Goal: Find specific page/section: Find specific page/section

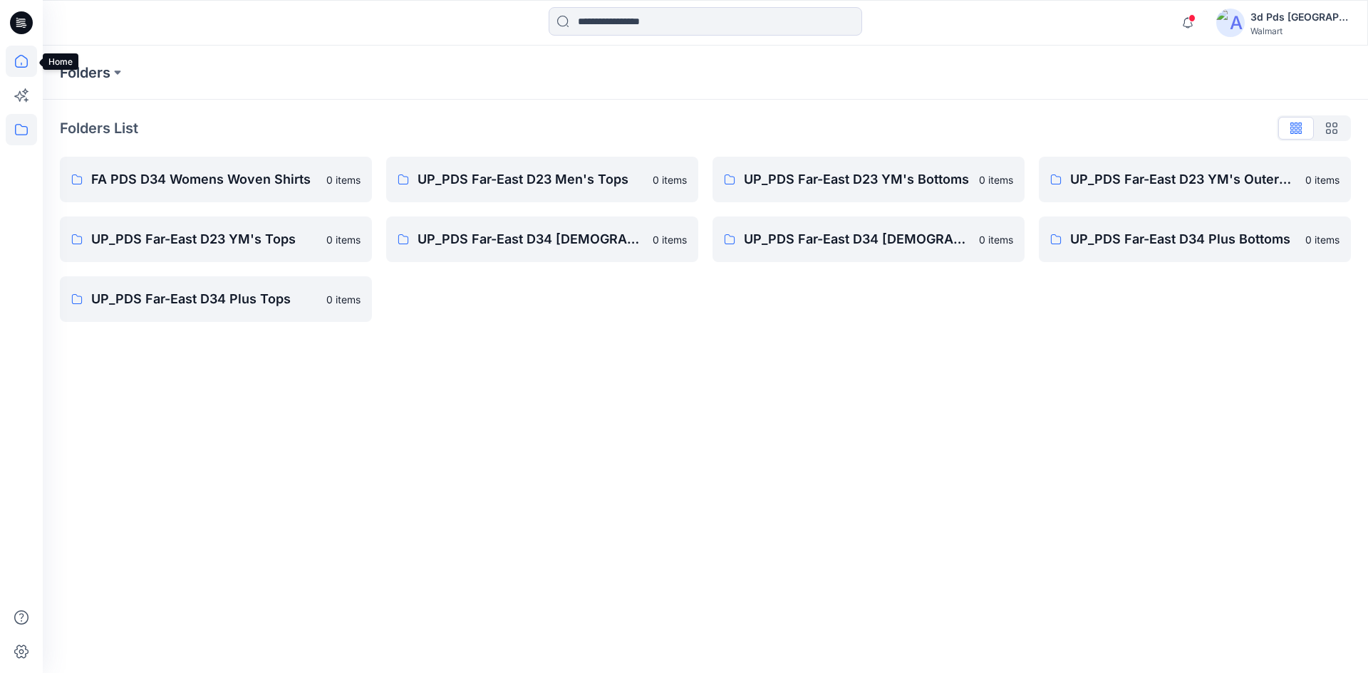
click at [21, 67] on icon at bounding box center [21, 61] width 13 height 13
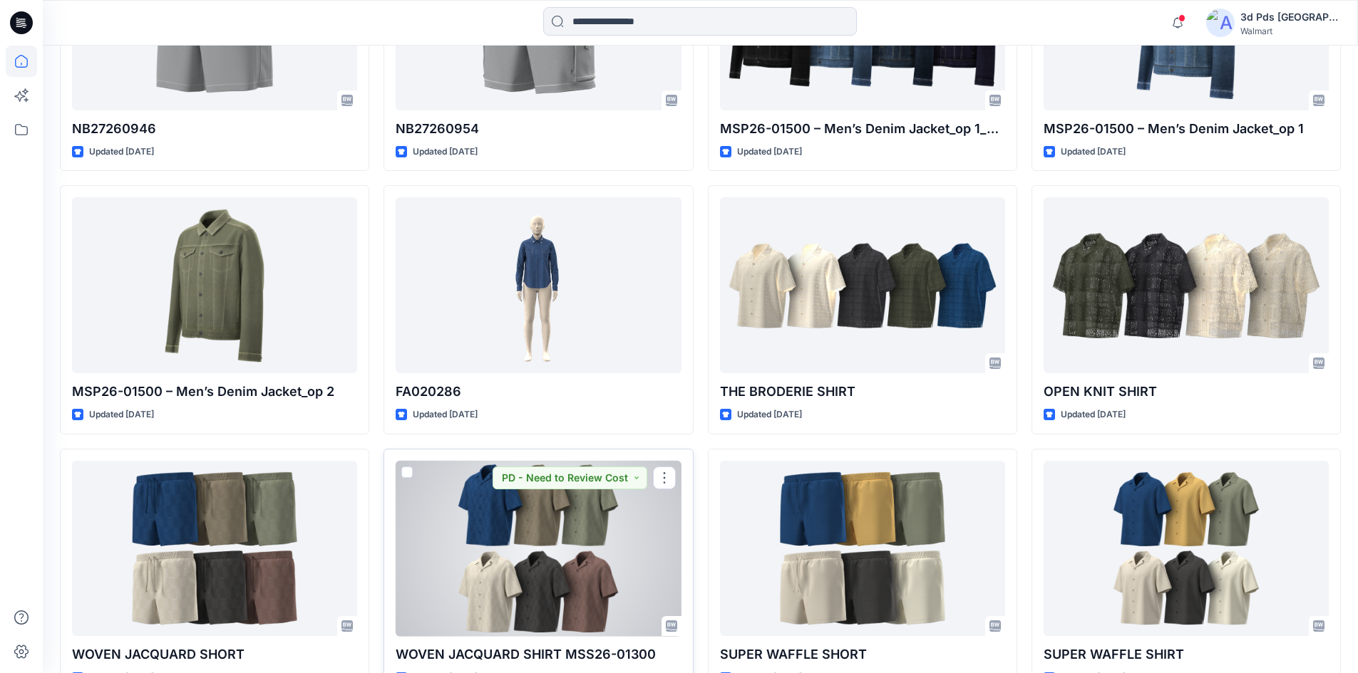
scroll to position [356, 0]
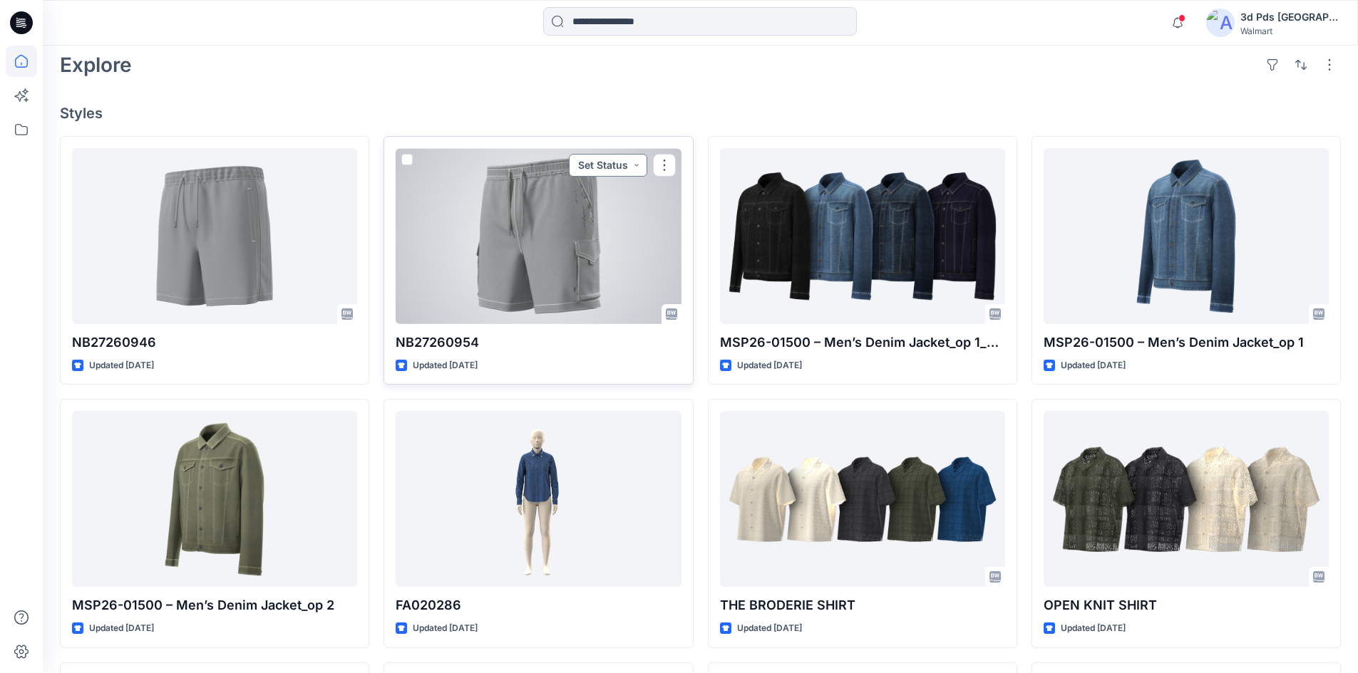
click at [609, 168] on button "Set Status" at bounding box center [608, 165] width 78 height 23
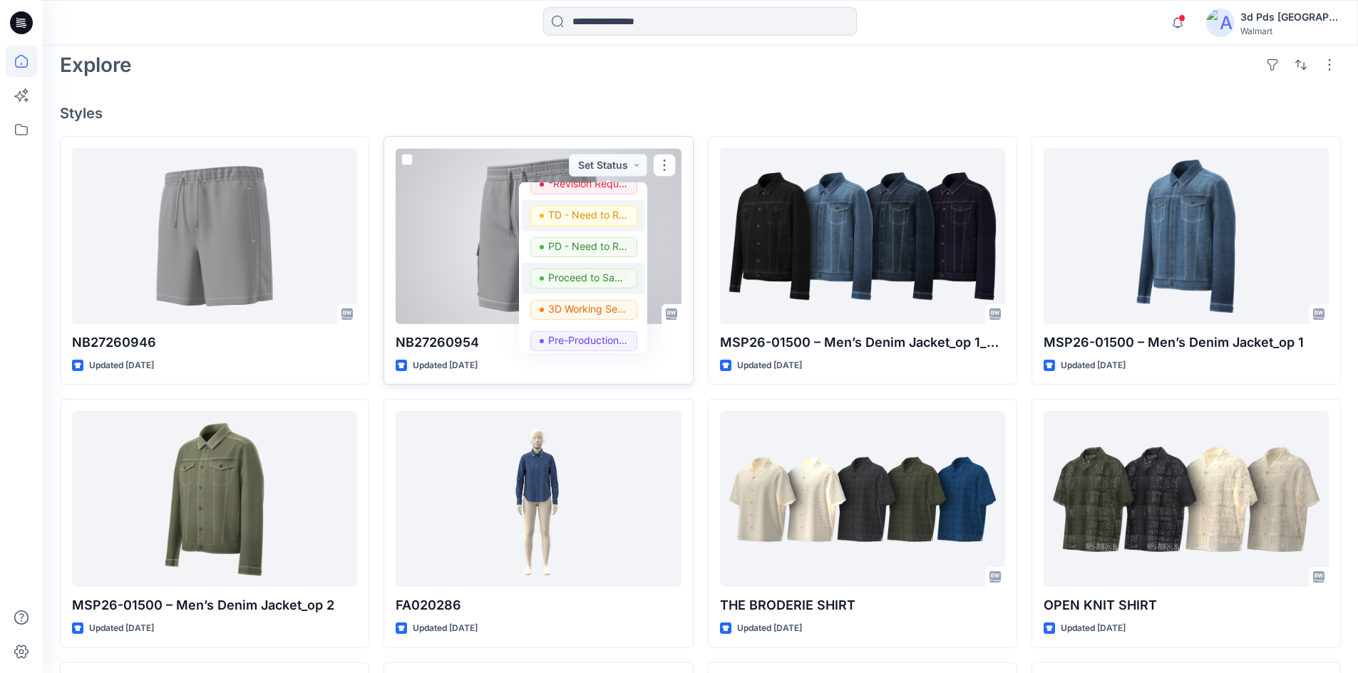
scroll to position [71, 0]
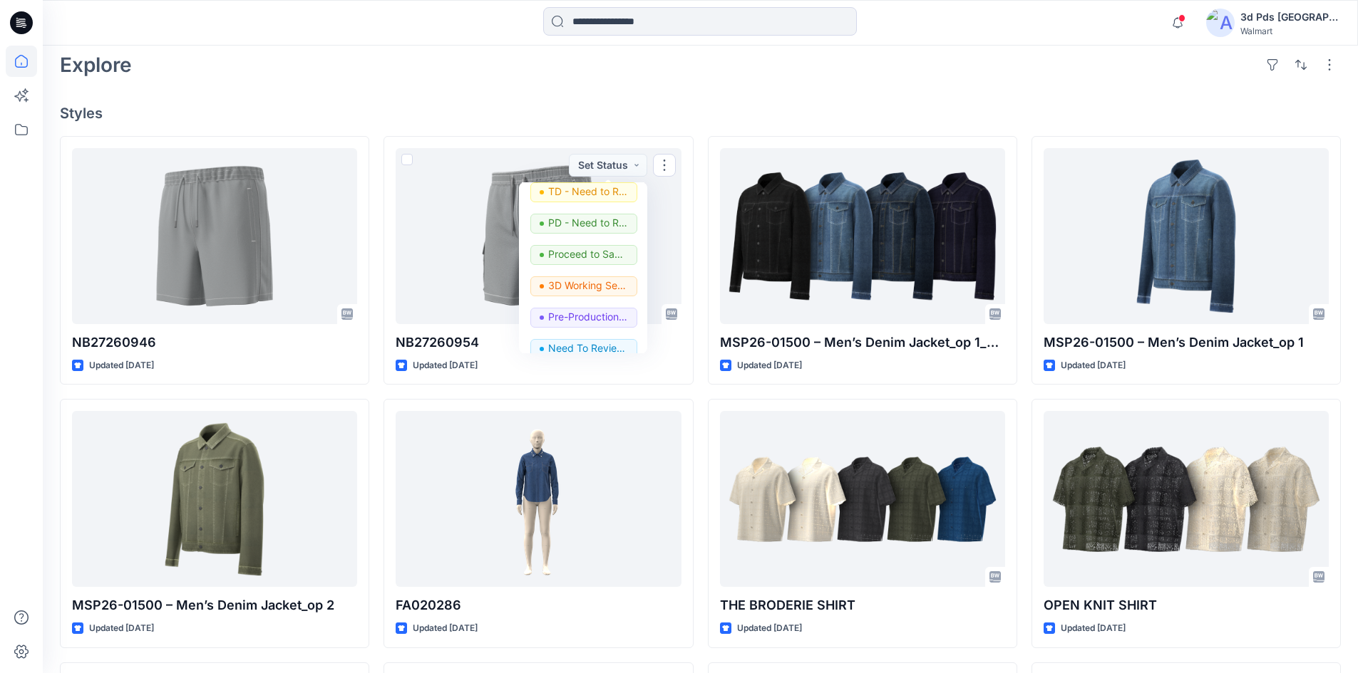
click at [459, 73] on div "Explore" at bounding box center [700, 65] width 1281 height 34
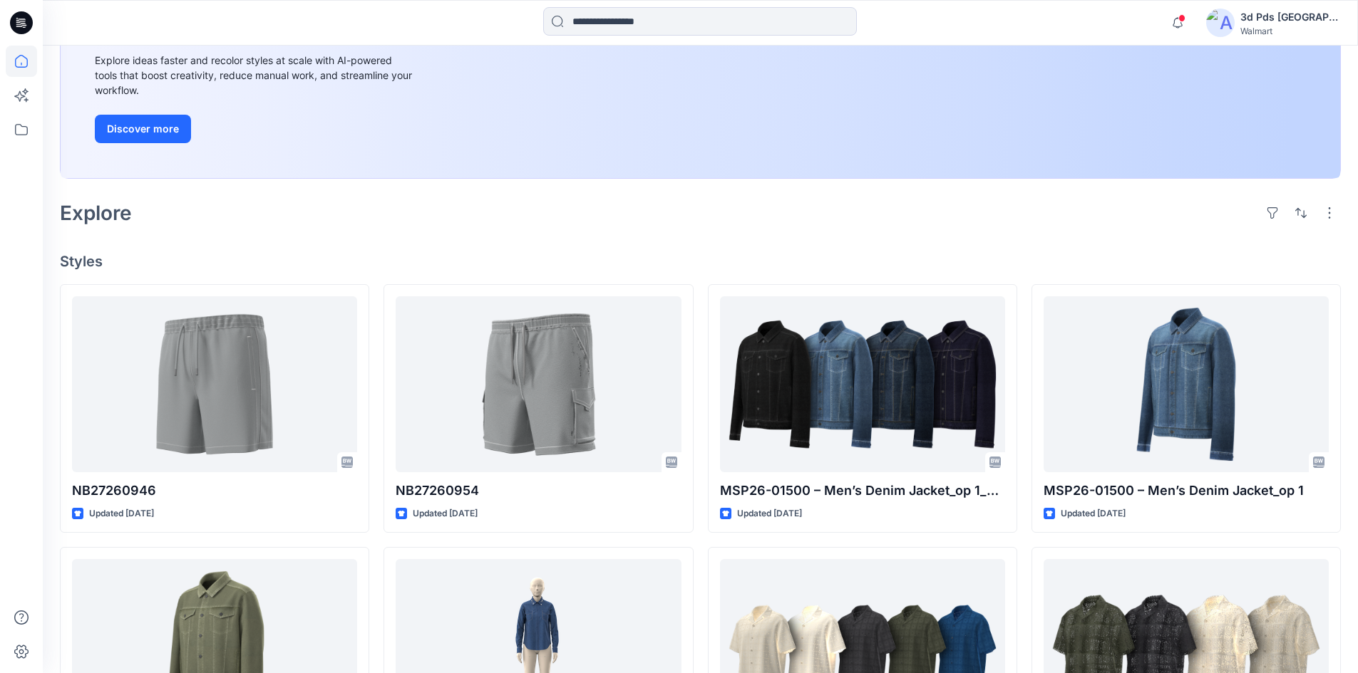
scroll to position [285, 0]
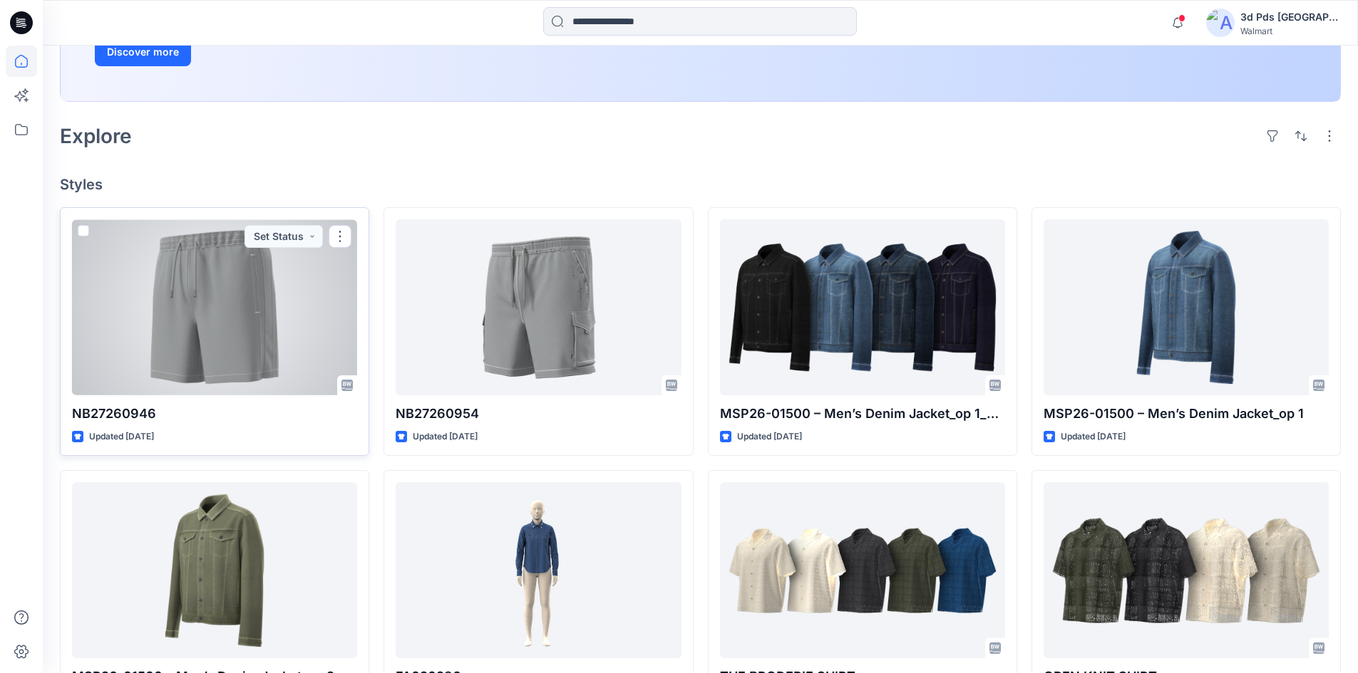
click at [217, 422] on p "NB27260946" at bounding box center [214, 414] width 285 height 20
click at [123, 415] on p "NB27260946" at bounding box center [214, 414] width 285 height 20
click at [203, 314] on div at bounding box center [214, 308] width 285 height 176
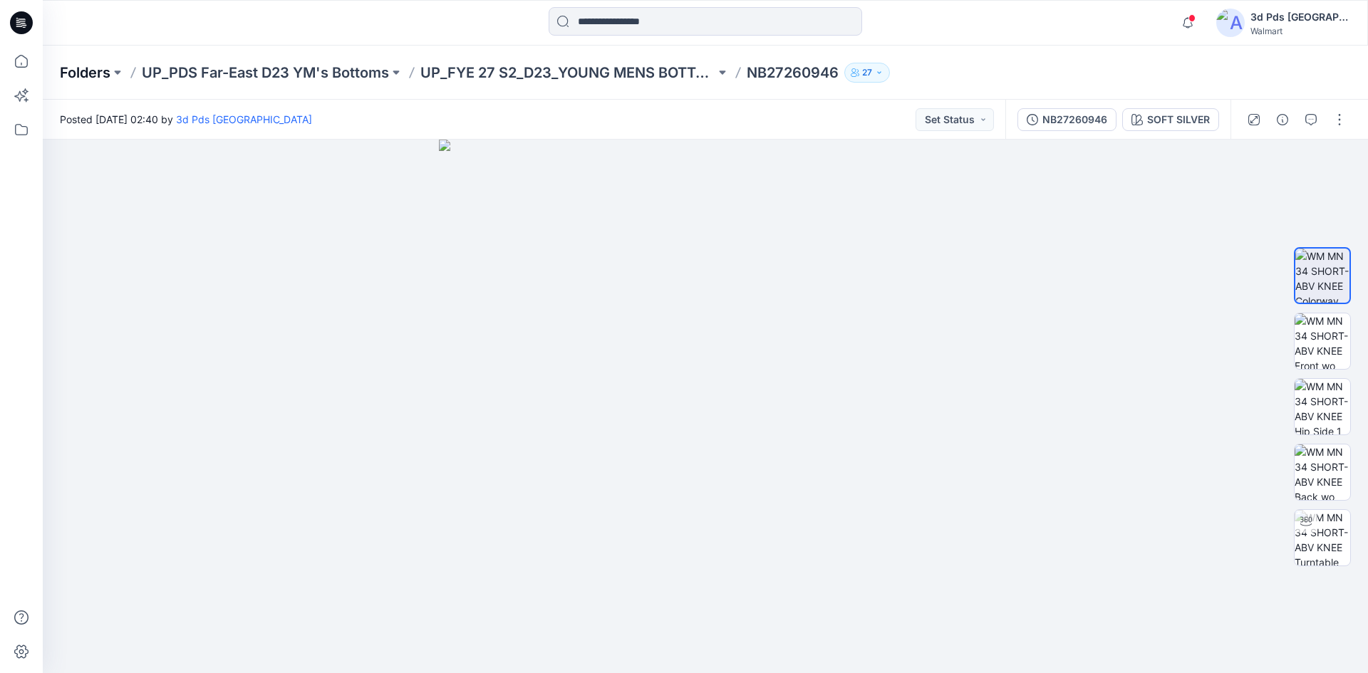
click at [90, 73] on p "Folders" at bounding box center [85, 73] width 51 height 20
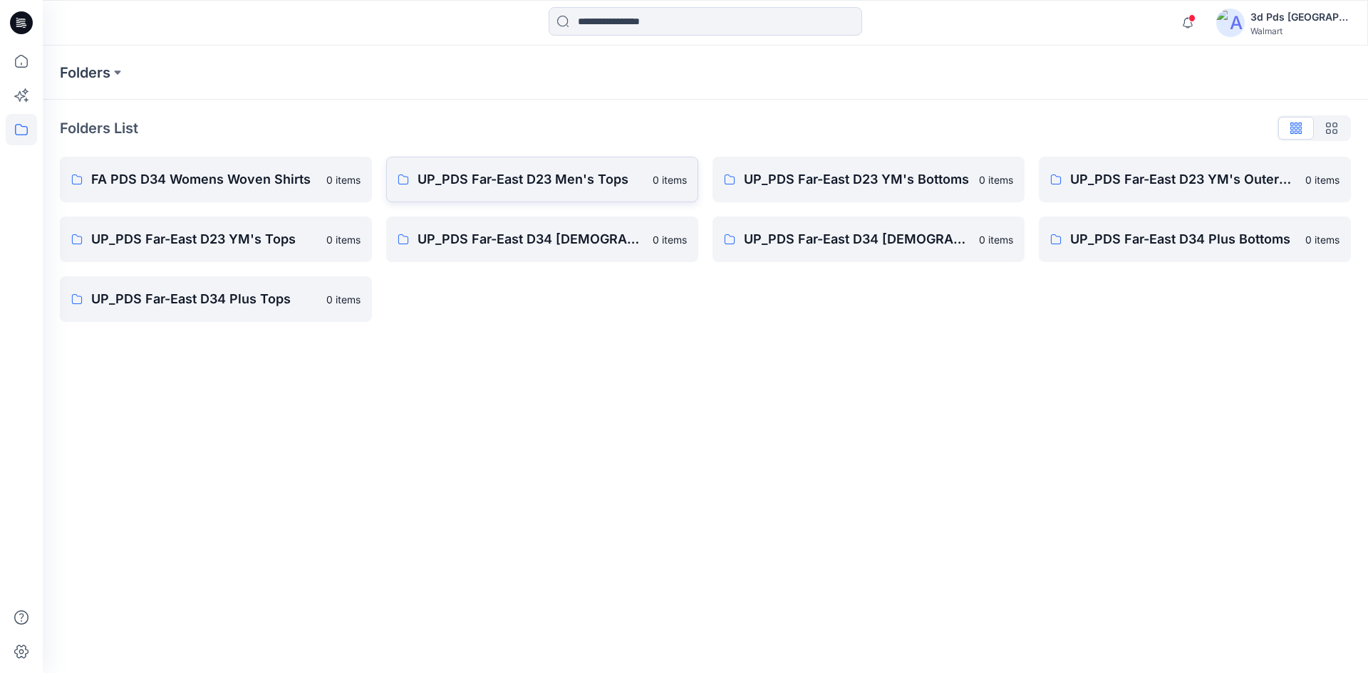
click at [572, 179] on p "UP_PDS Far-East D23 Men's Tops" at bounding box center [531, 180] width 227 height 20
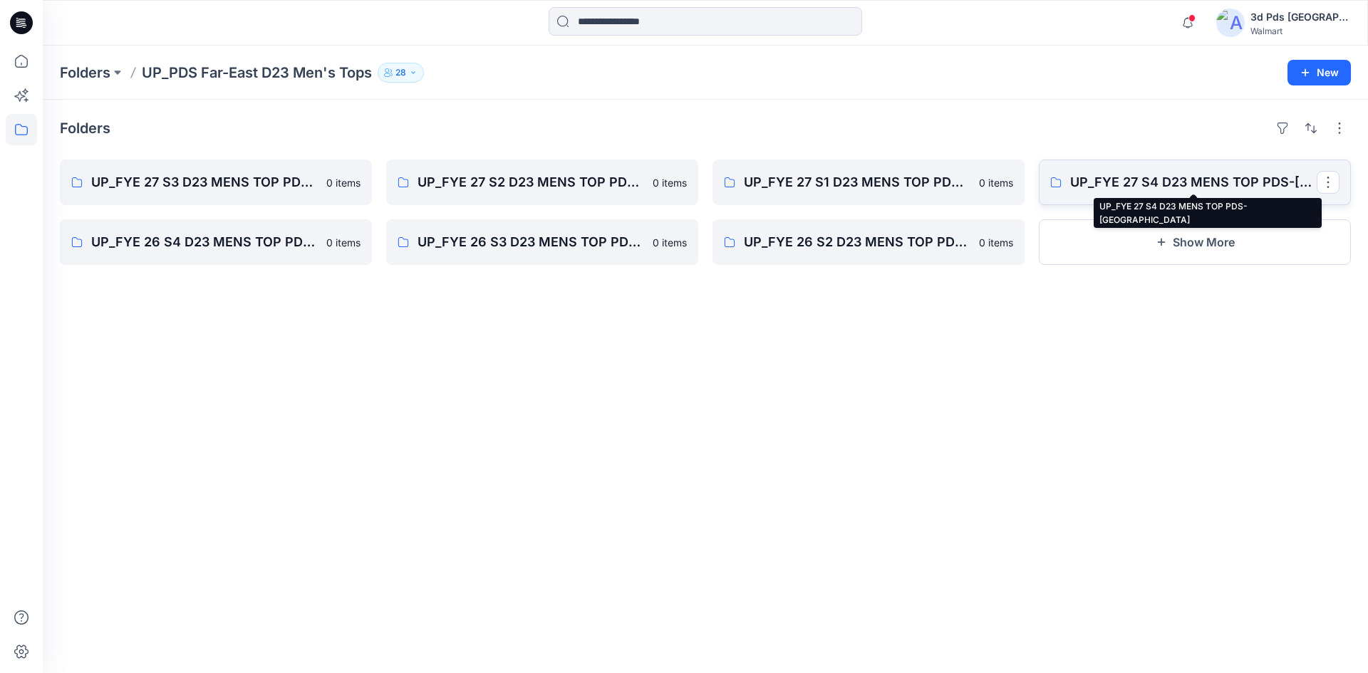
click at [1096, 179] on p "UP_FYE 27 S4 D23 MENS TOP PDS-FAR EAST" at bounding box center [1193, 182] width 247 height 20
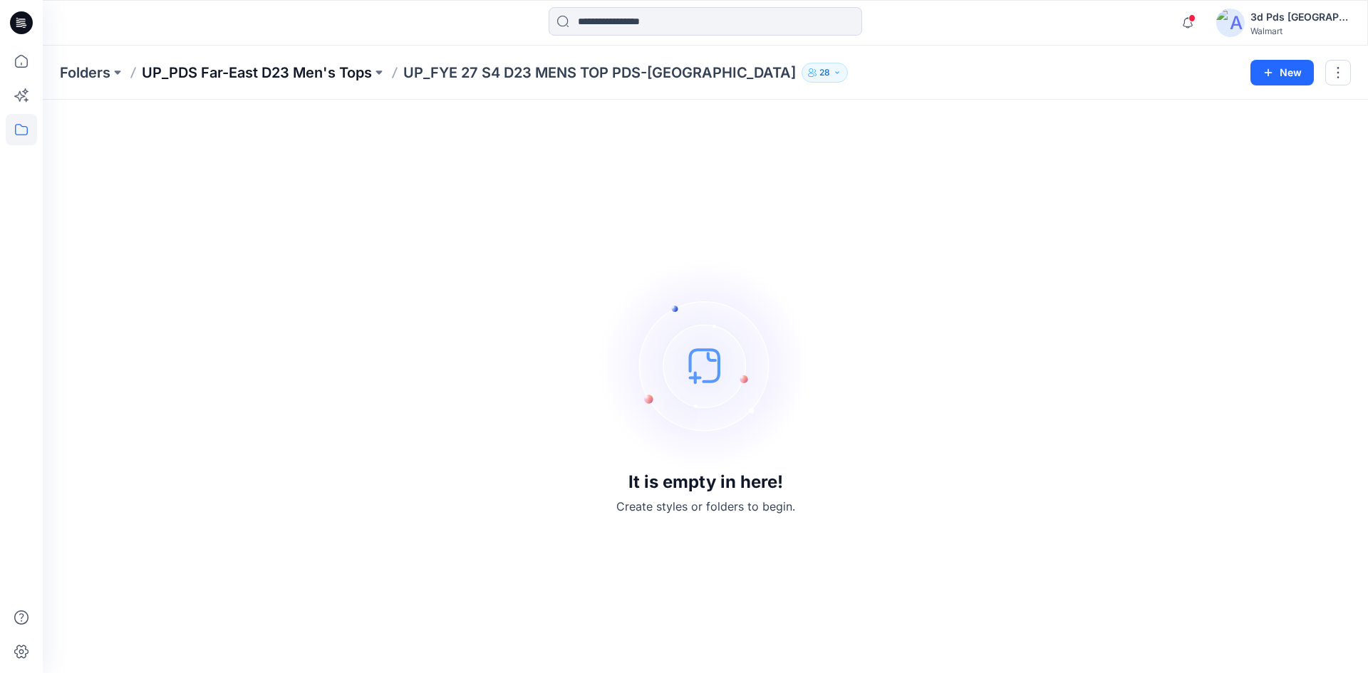
drag, startPoint x: 1096, startPoint y: 179, endPoint x: 214, endPoint y: 70, distance: 889.0
click at [214, 70] on p "UP_PDS Far-East D23 Men's Tops" at bounding box center [257, 73] width 230 height 20
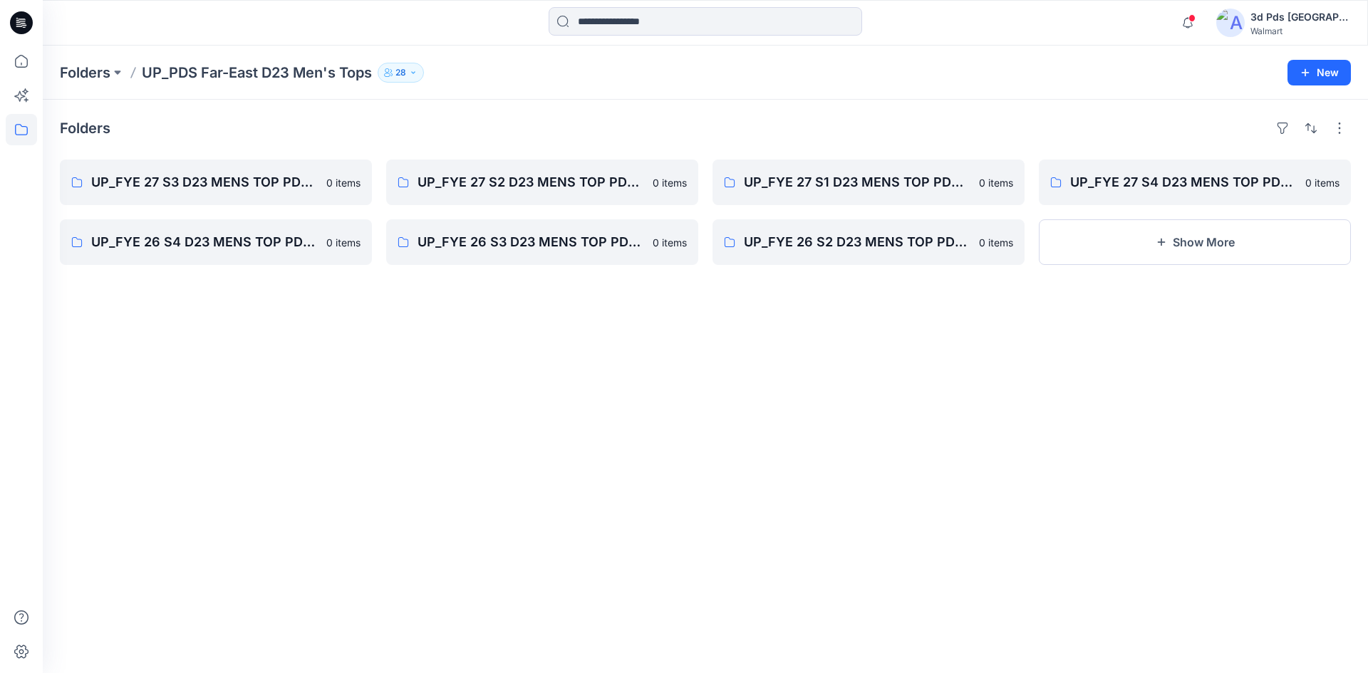
click at [24, 21] on icon at bounding box center [22, 21] width 6 height 1
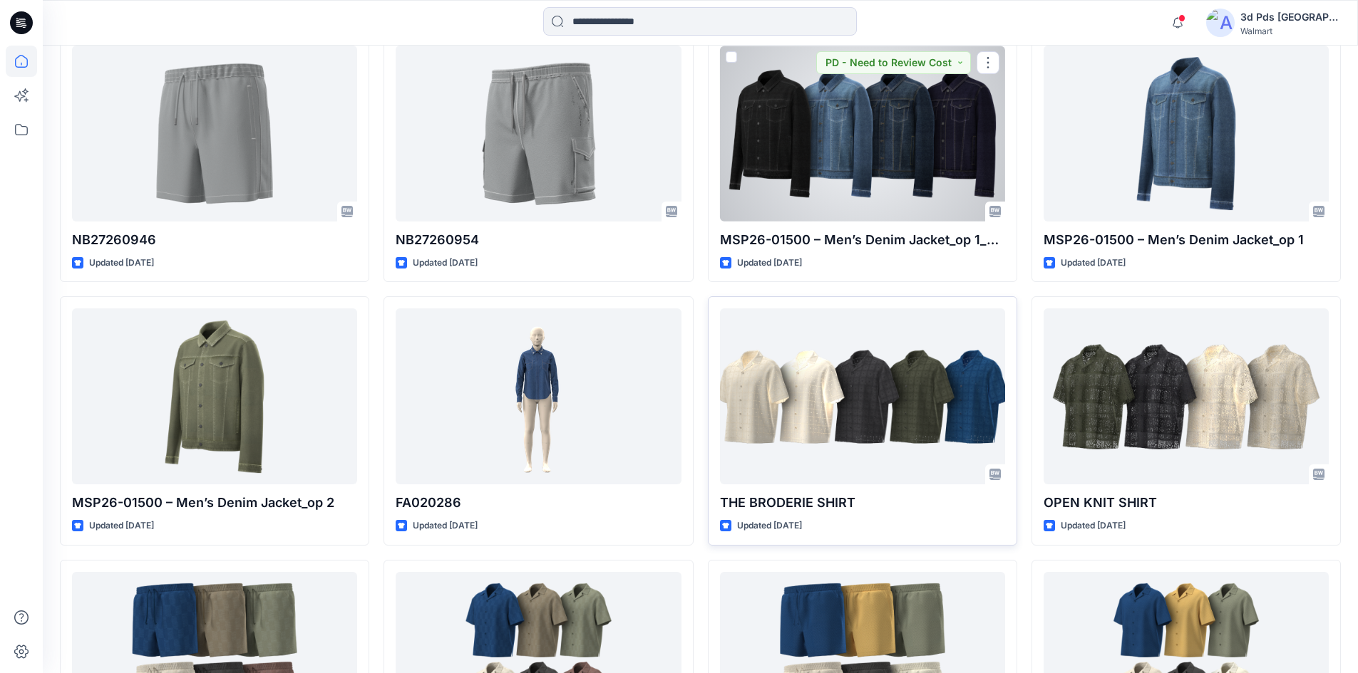
scroll to position [499, 0]
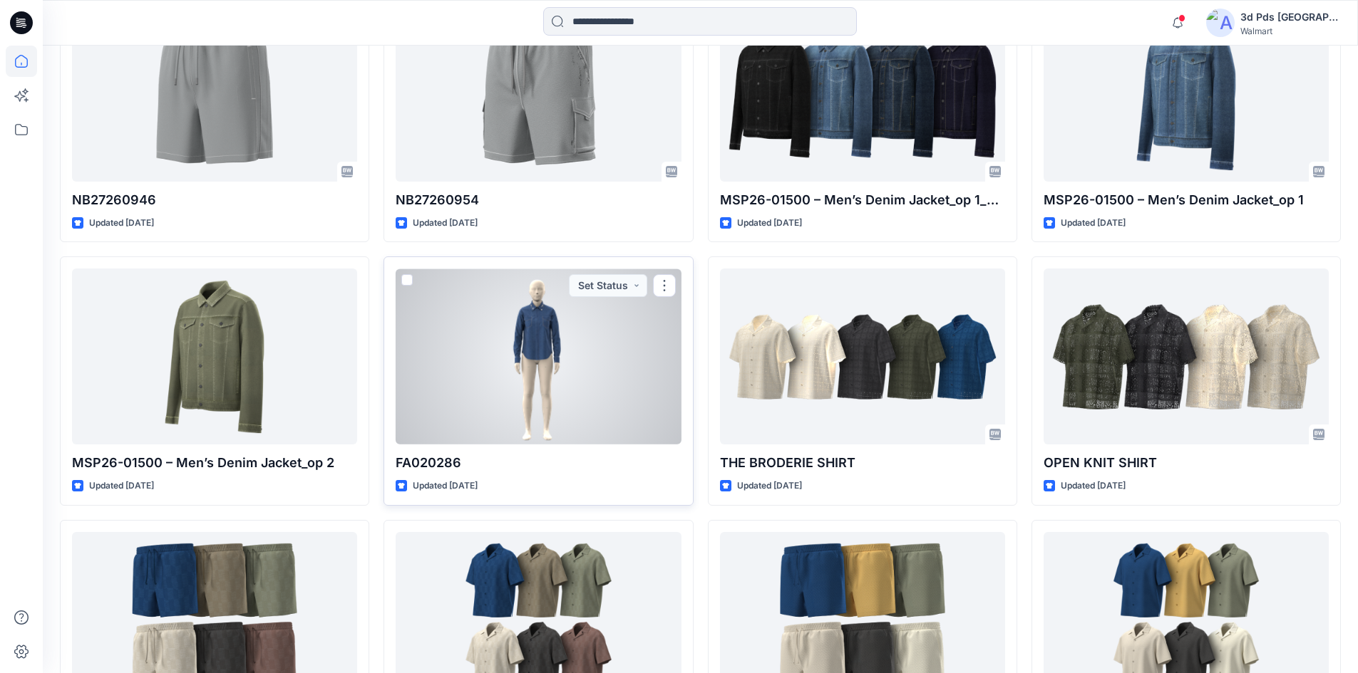
click at [564, 358] on div at bounding box center [538, 357] width 285 height 176
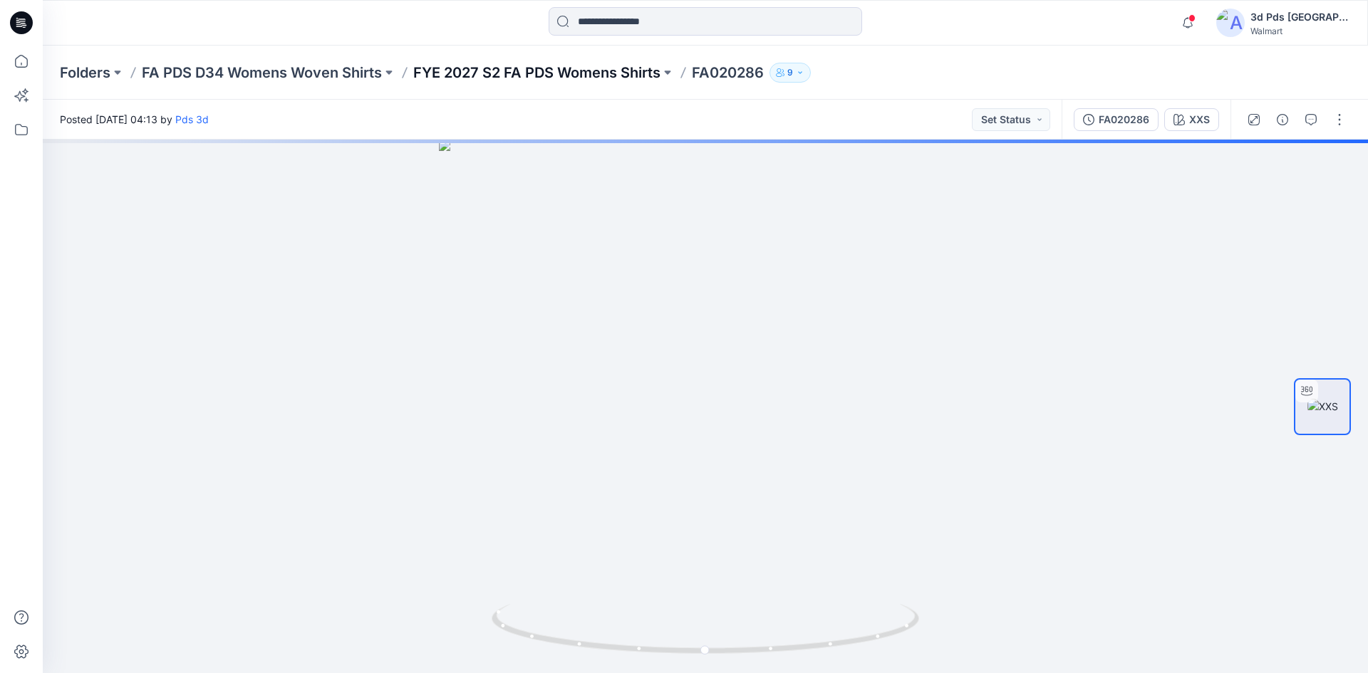
click at [560, 76] on p "FYE 2027 S2 FA PDS Womens Shirts" at bounding box center [536, 73] width 247 height 20
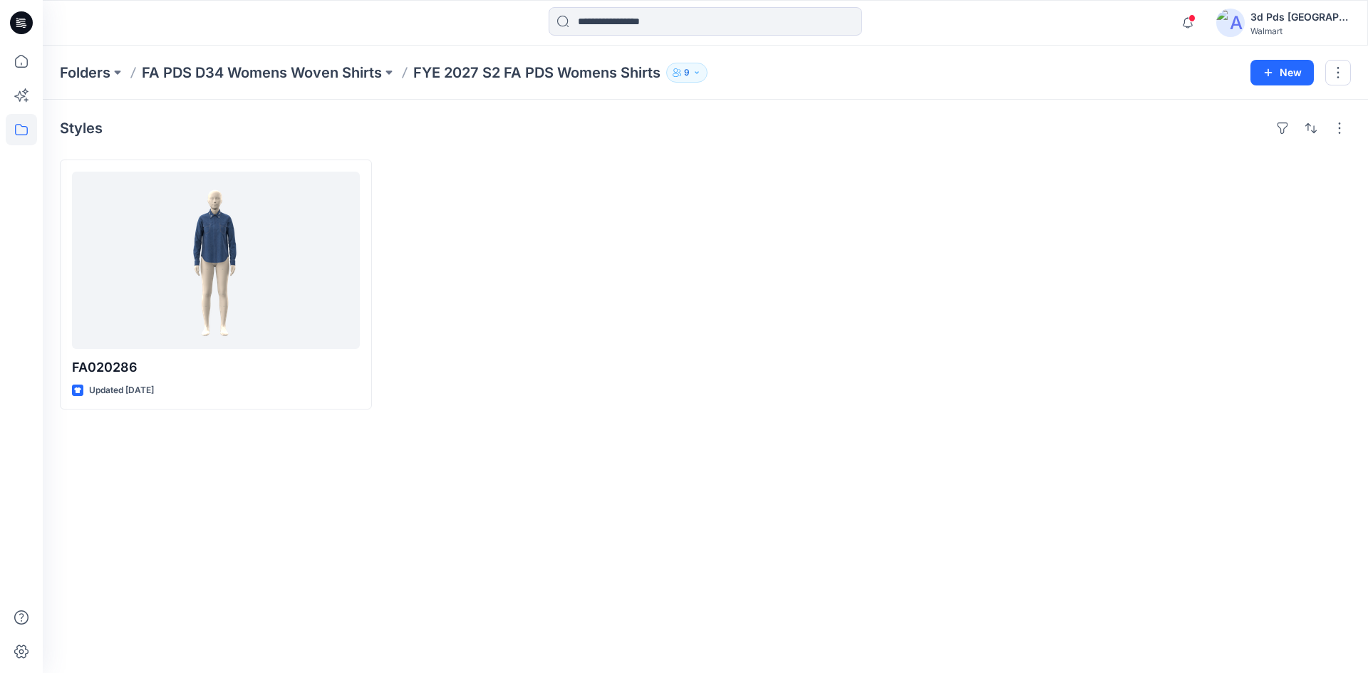
click at [293, 73] on p "FA PDS D34 Womens Woven Shirts" at bounding box center [262, 73] width 240 height 20
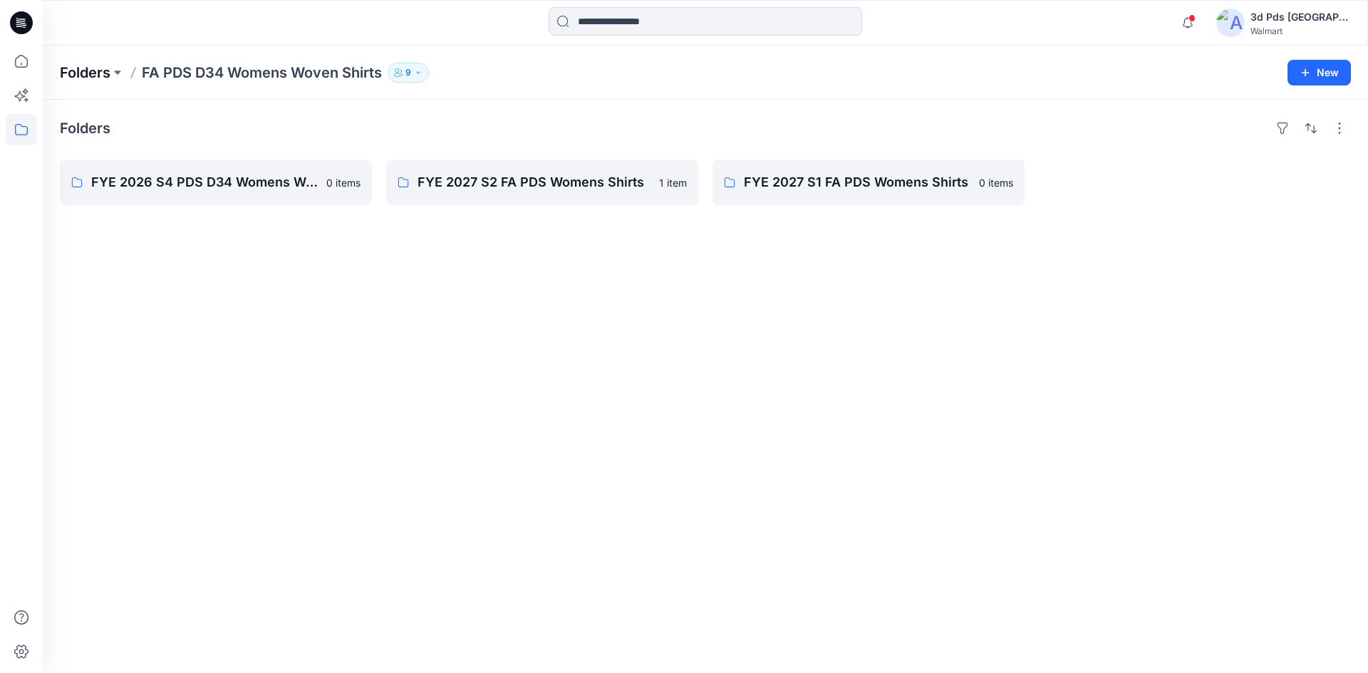
click at [88, 74] on p "Folders" at bounding box center [85, 73] width 51 height 20
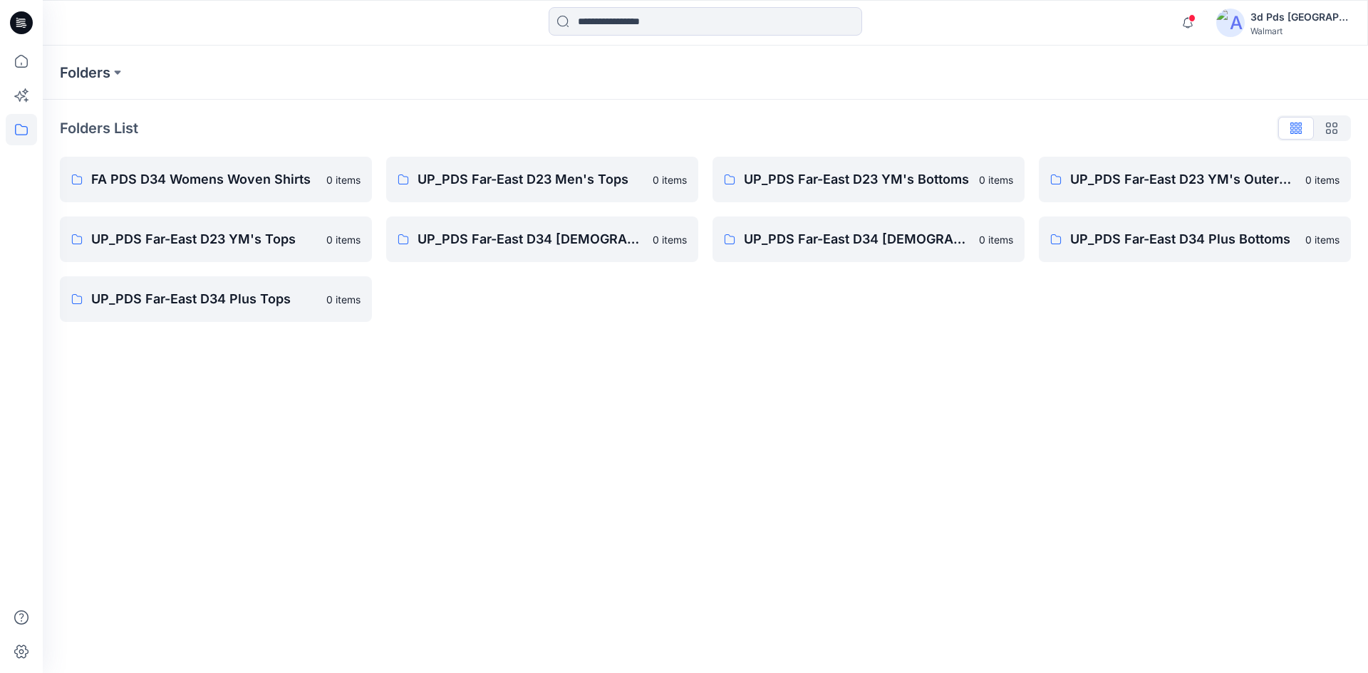
click at [19, 14] on icon at bounding box center [21, 22] width 23 height 23
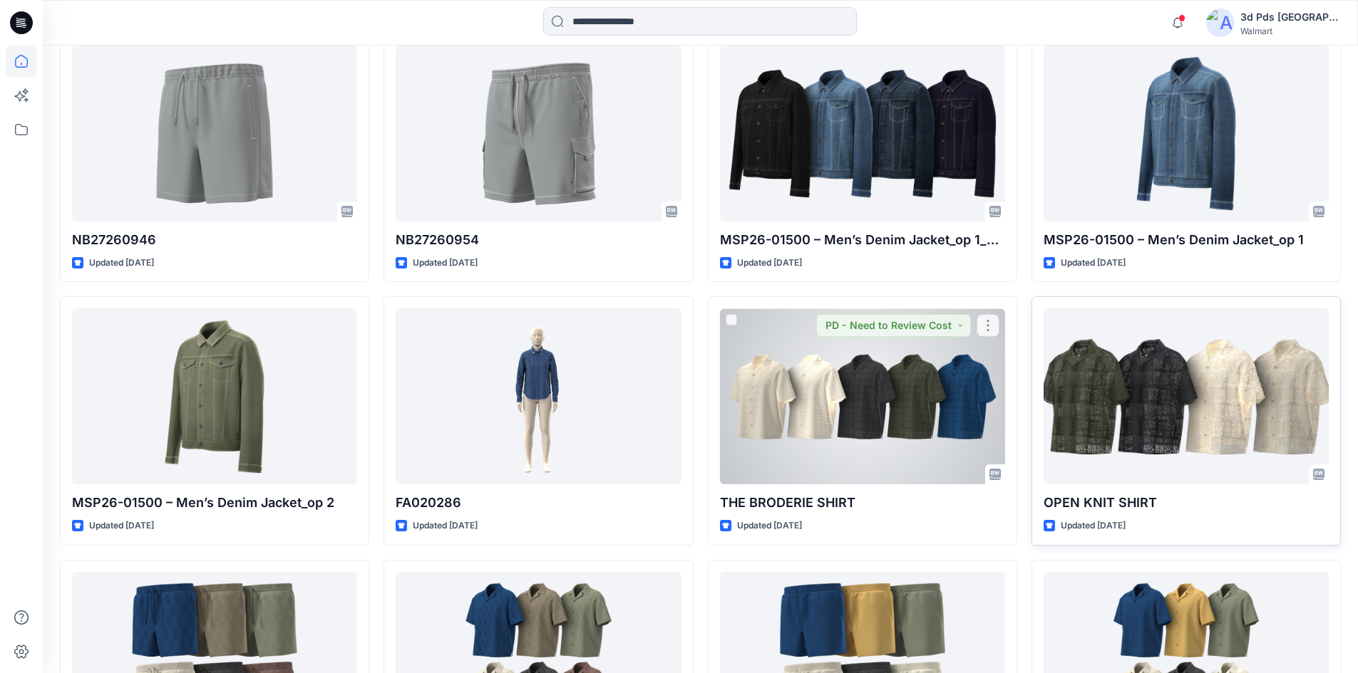
scroll to position [499, 0]
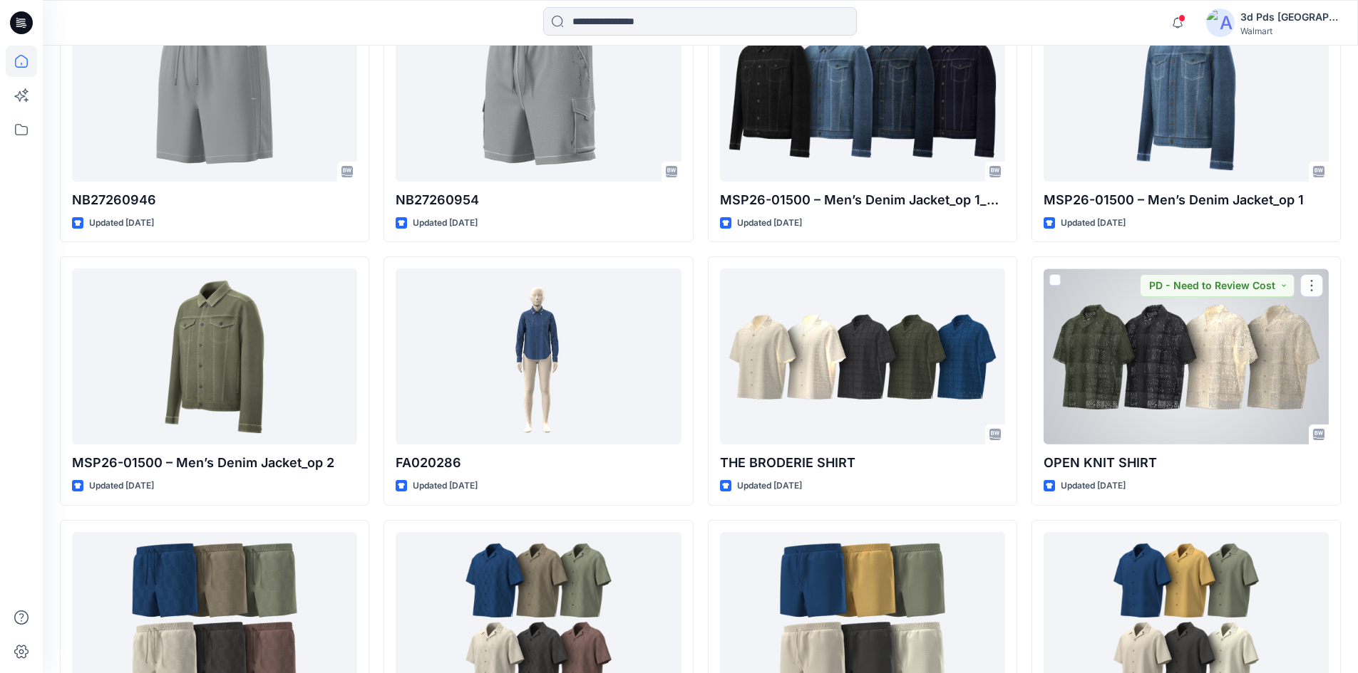
click at [1152, 354] on div at bounding box center [1185, 357] width 285 height 176
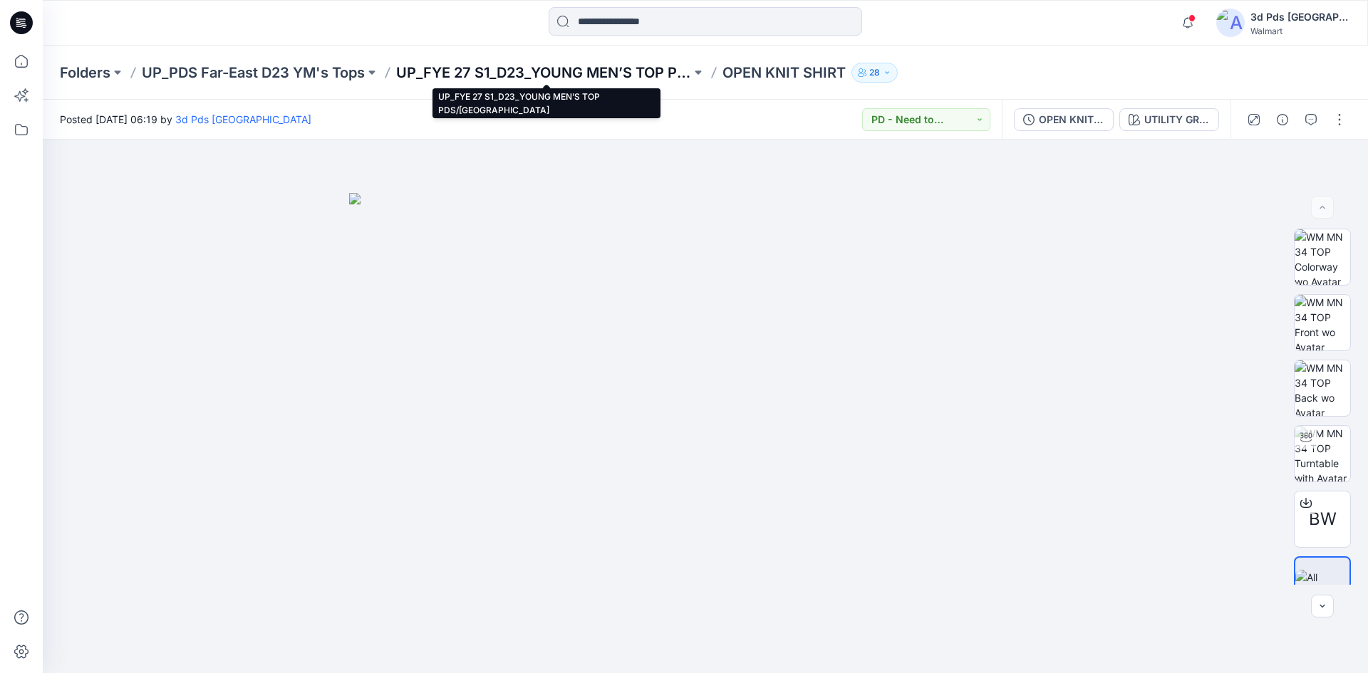
click at [601, 70] on p "UP_FYE 27 S1_D23_YOUNG MEN’S TOP PDS/FAR EAST" at bounding box center [543, 73] width 295 height 20
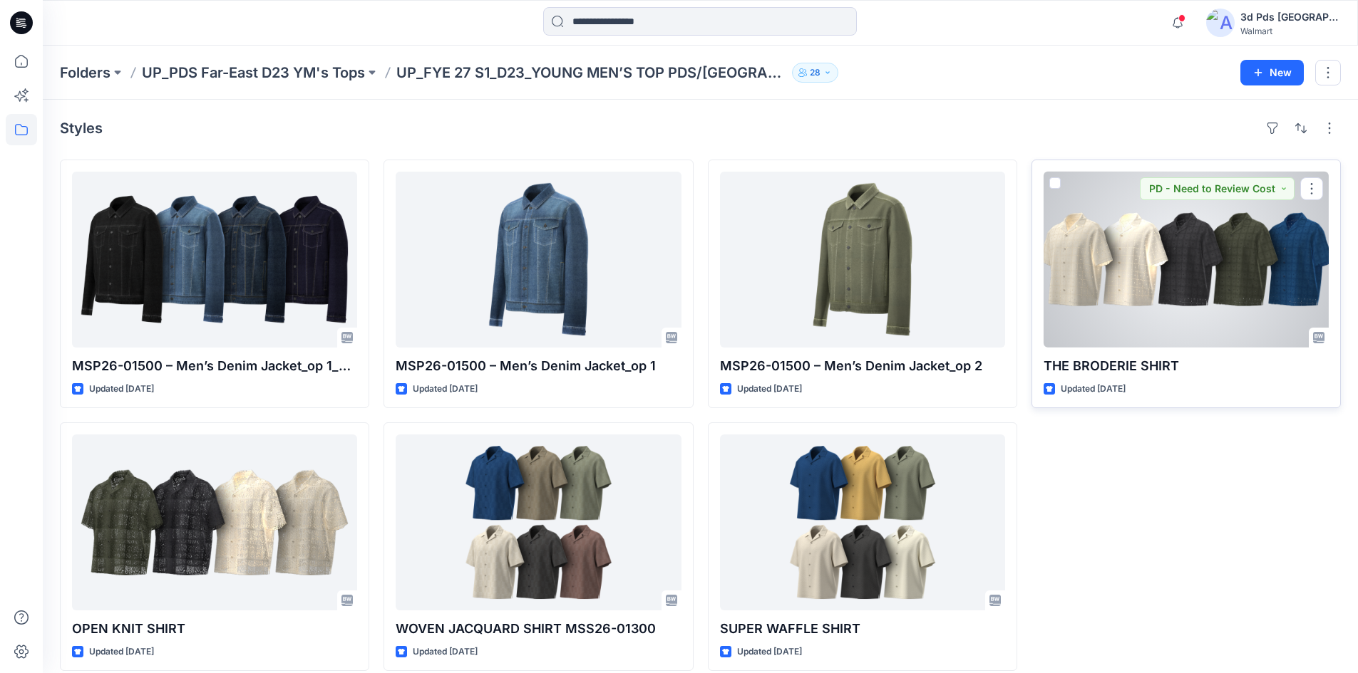
click at [1171, 249] on div at bounding box center [1185, 260] width 285 height 176
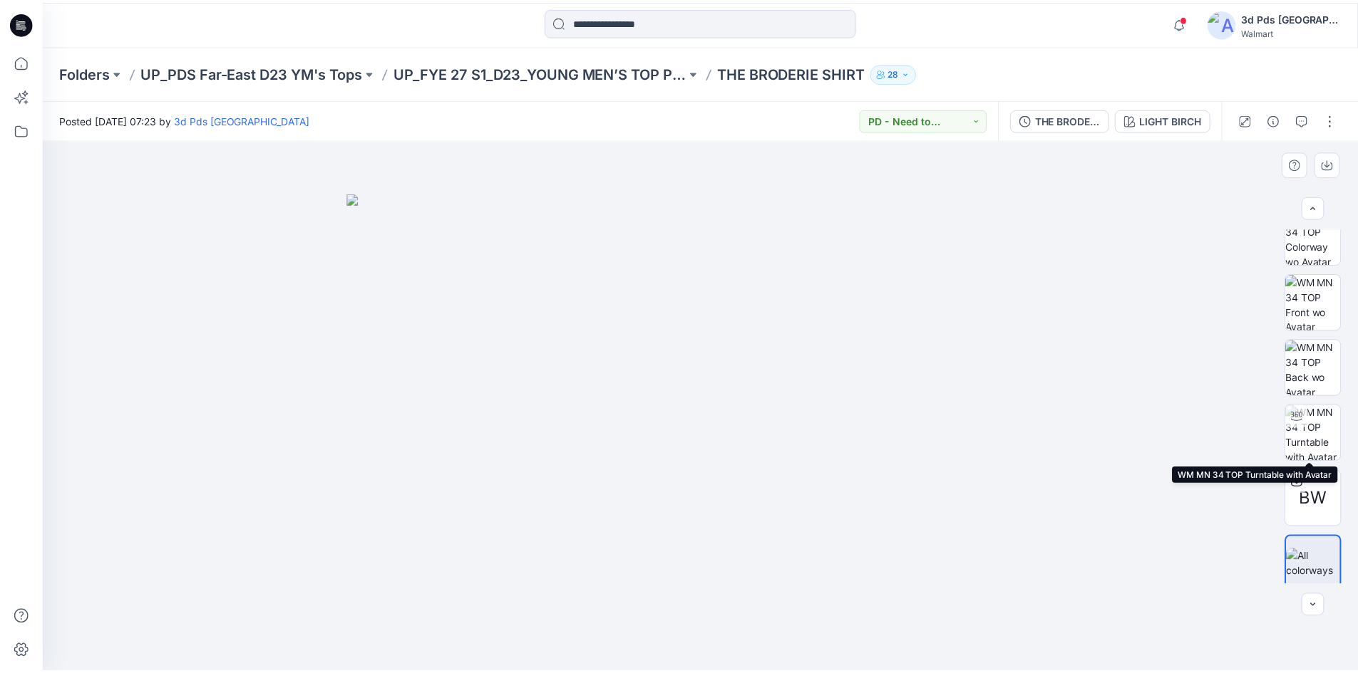
scroll to position [29, 0]
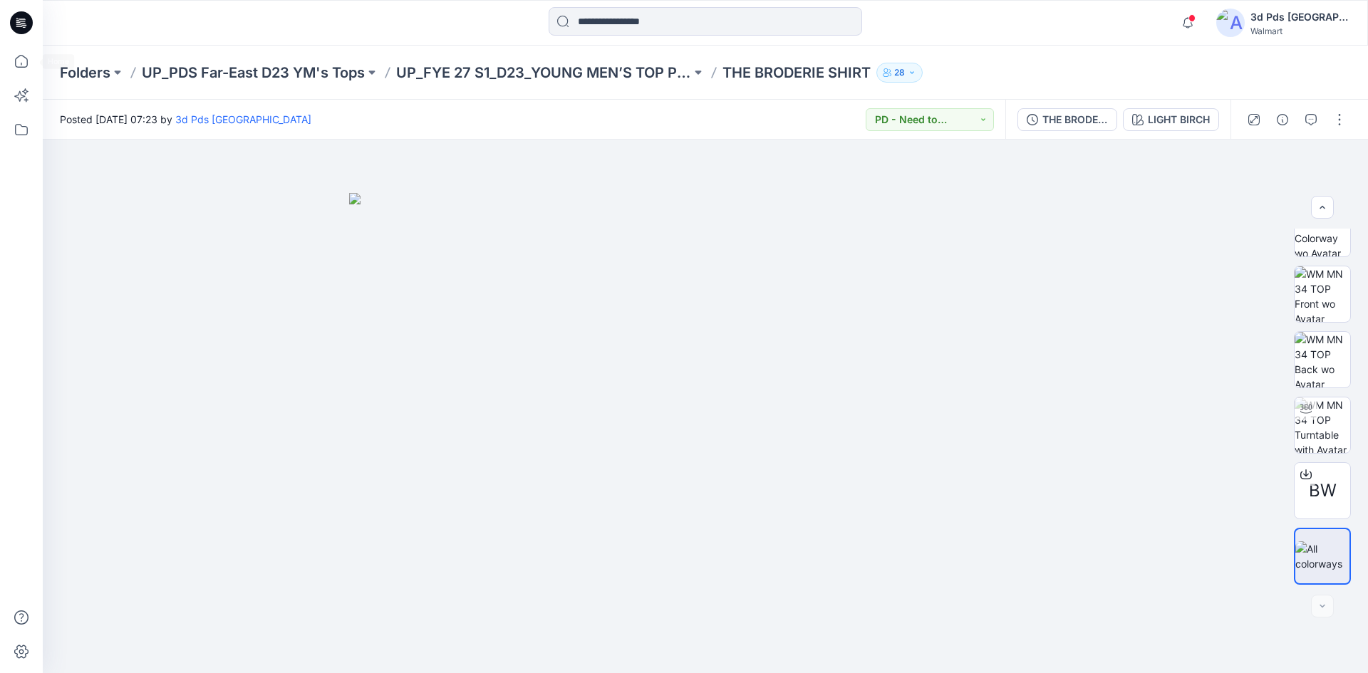
click at [27, 35] on icon at bounding box center [21, 23] width 23 height 46
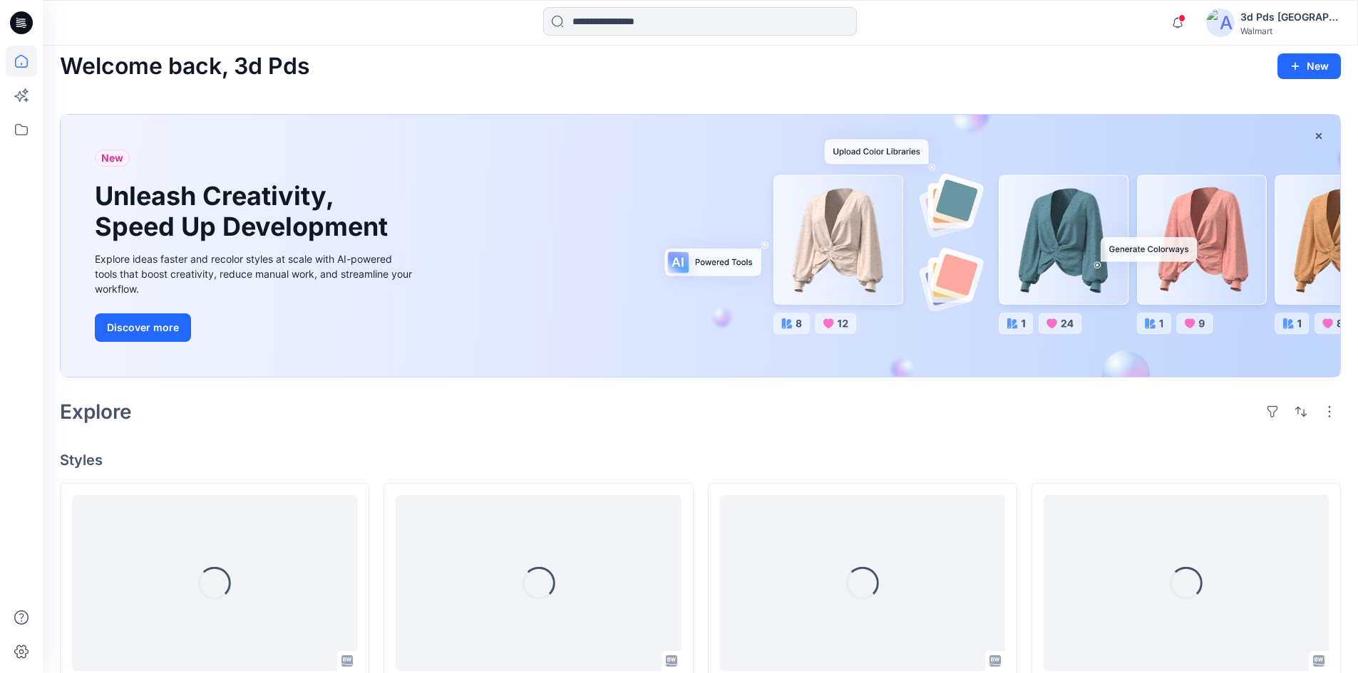
scroll to position [214, 0]
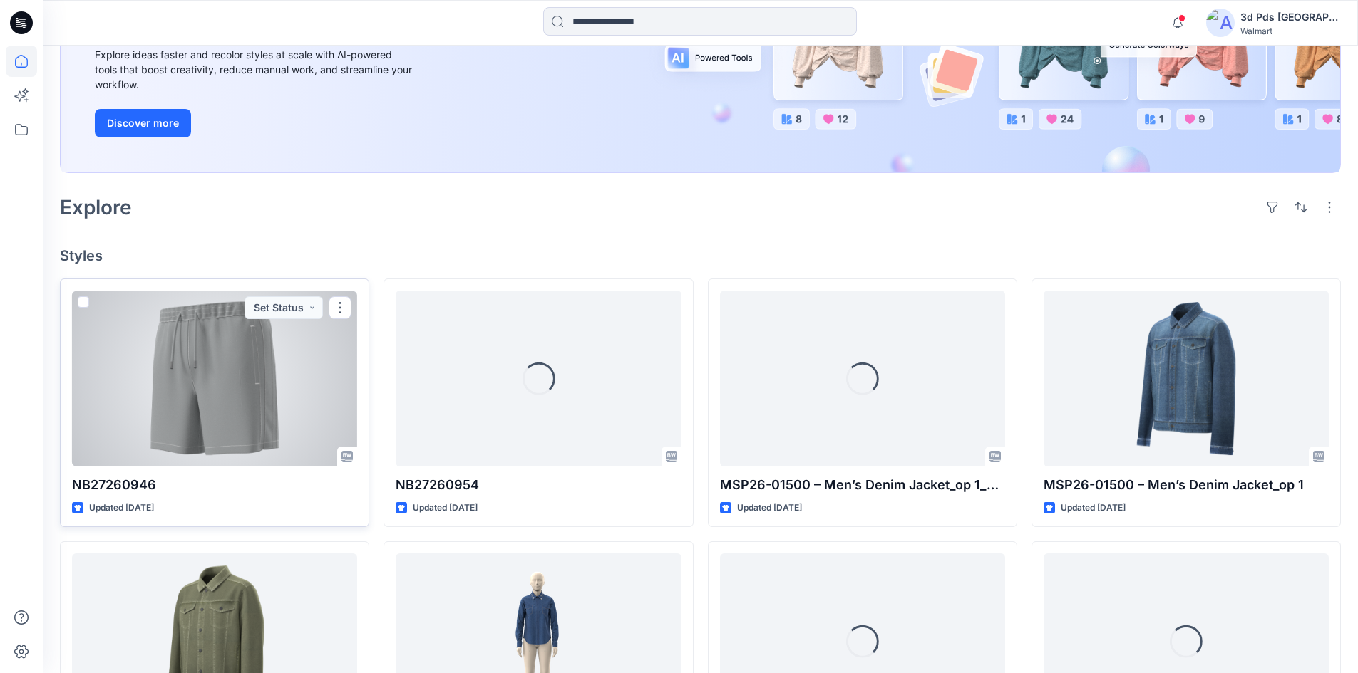
click at [212, 394] on div at bounding box center [214, 379] width 285 height 176
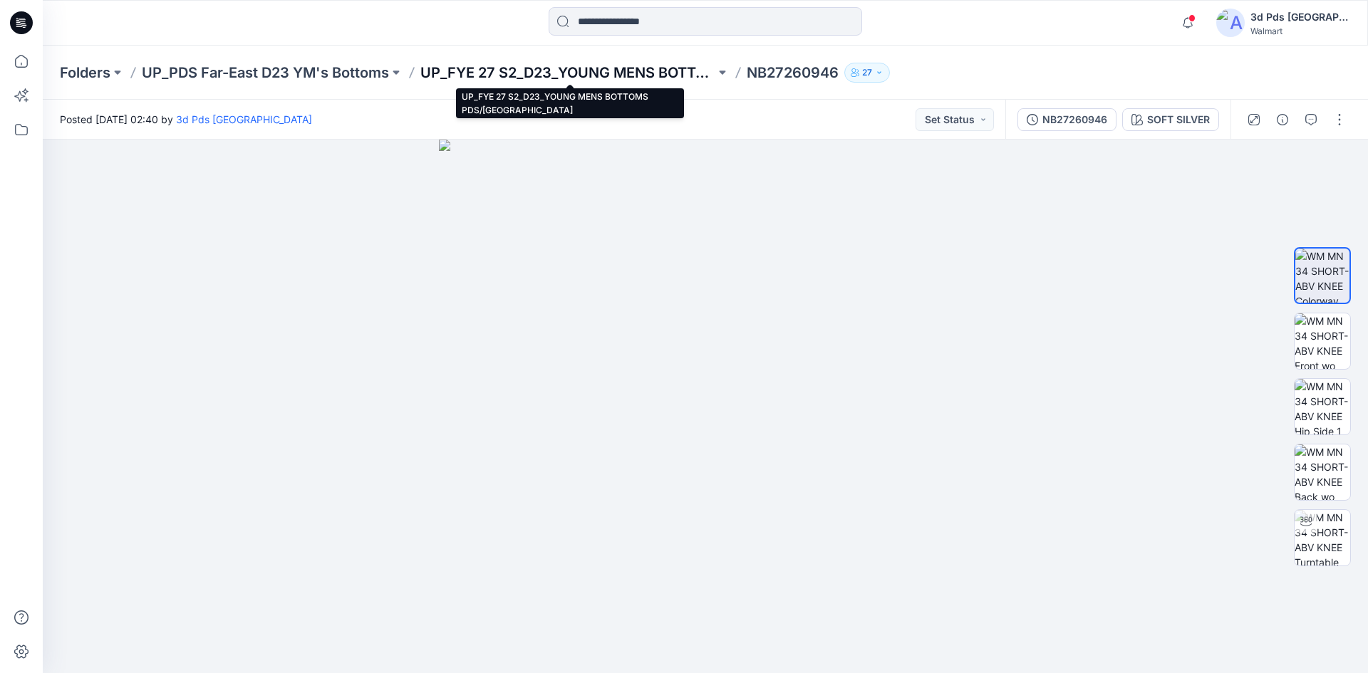
click at [559, 73] on p "UP_FYE 27 S2_D23_YOUNG MENS BOTTOMS PDS/[GEOGRAPHIC_DATA]" at bounding box center [567, 73] width 295 height 20
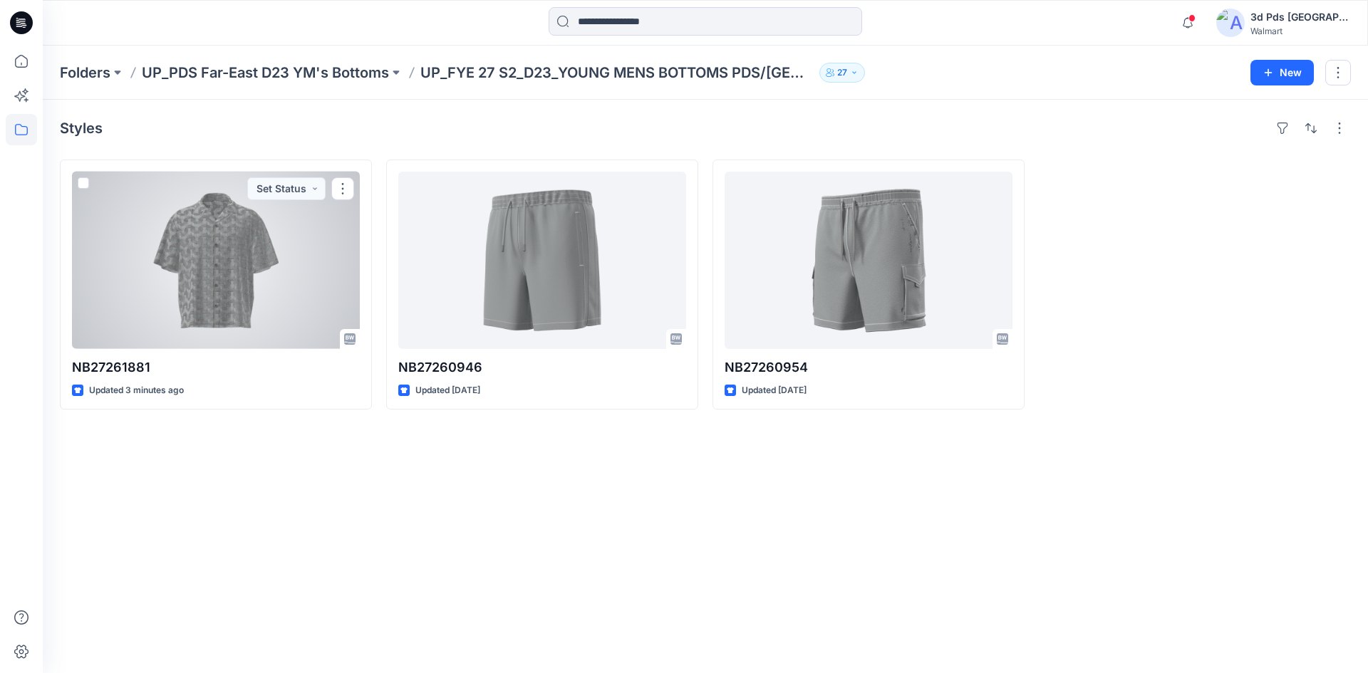
click at [219, 324] on div at bounding box center [216, 260] width 288 height 177
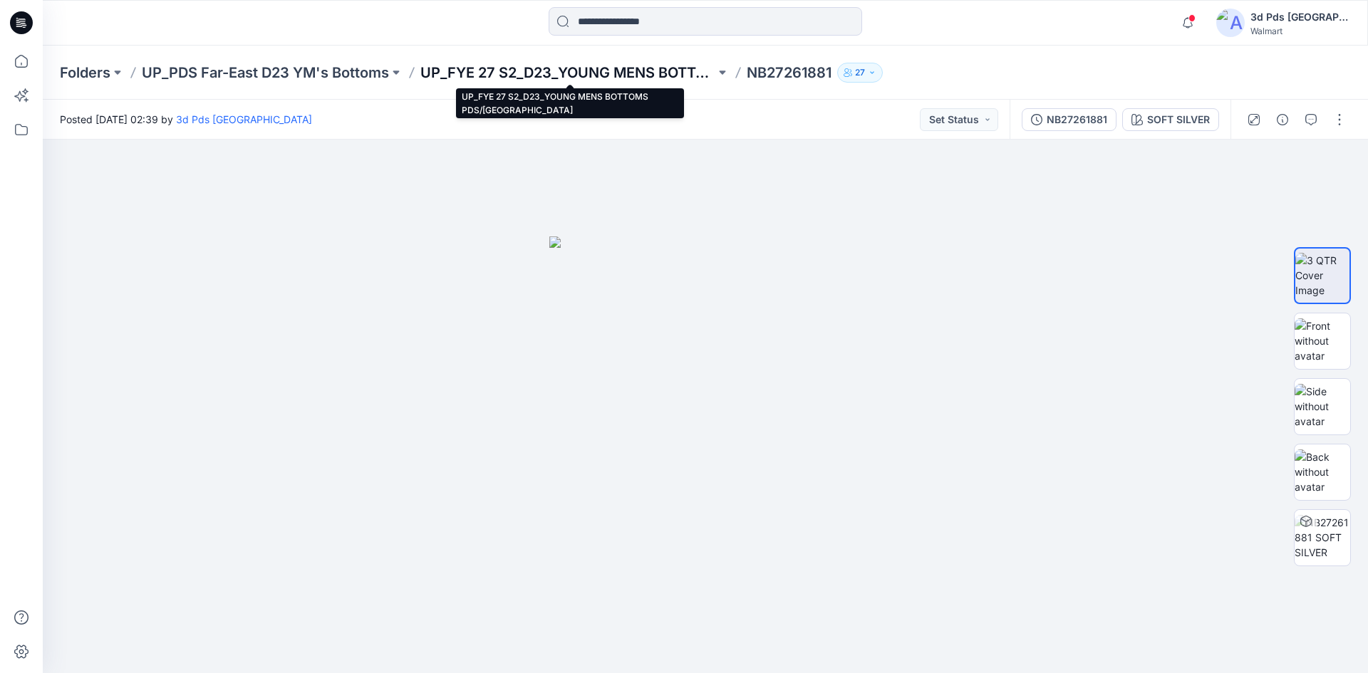
click at [636, 65] on p "UP_FYE 27 S2_D23_YOUNG MENS BOTTOMS PDS/[GEOGRAPHIC_DATA]" at bounding box center [567, 73] width 295 height 20
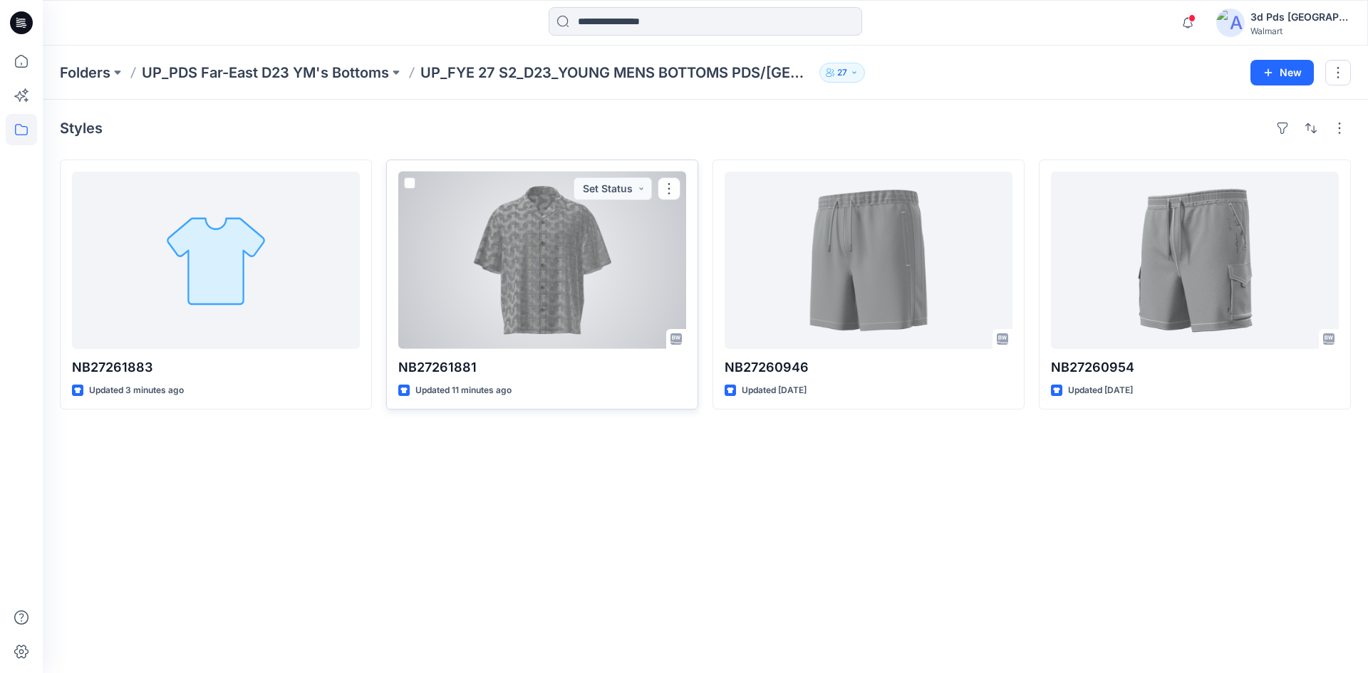
click at [525, 270] on div at bounding box center [542, 260] width 288 height 177
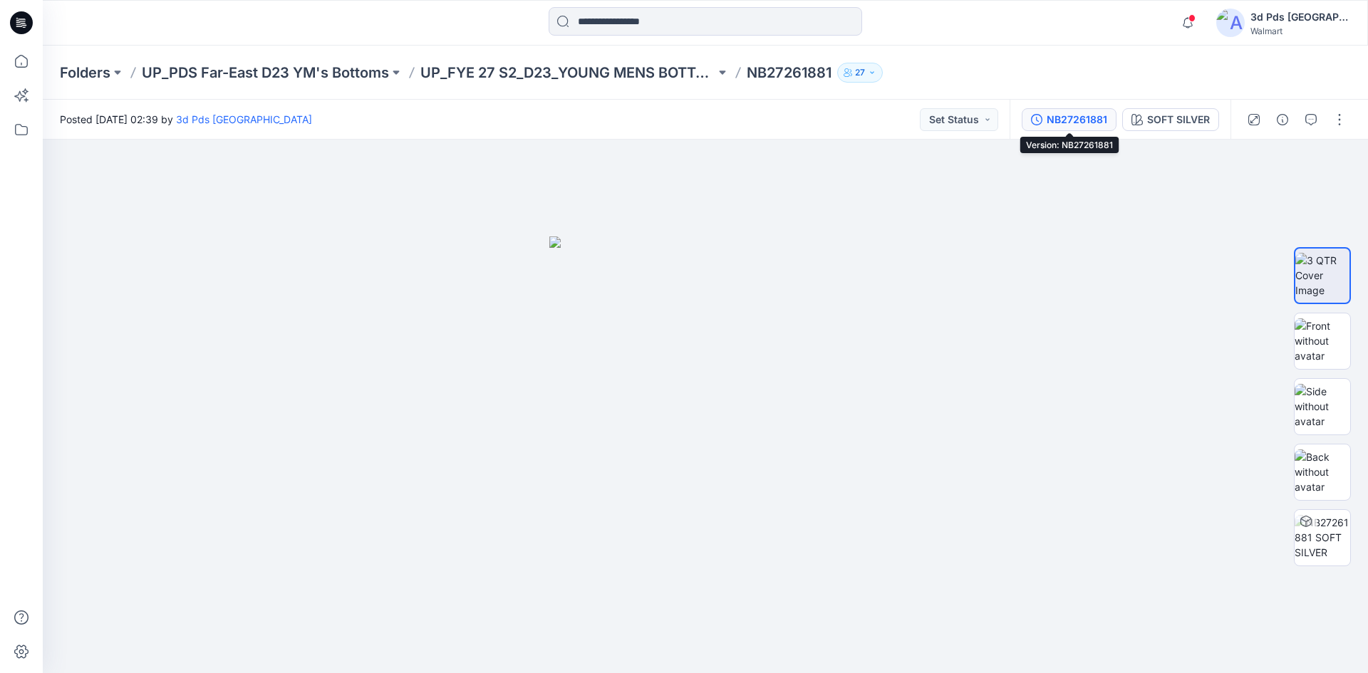
click at [1098, 118] on div "NB27261881" at bounding box center [1077, 120] width 61 height 16
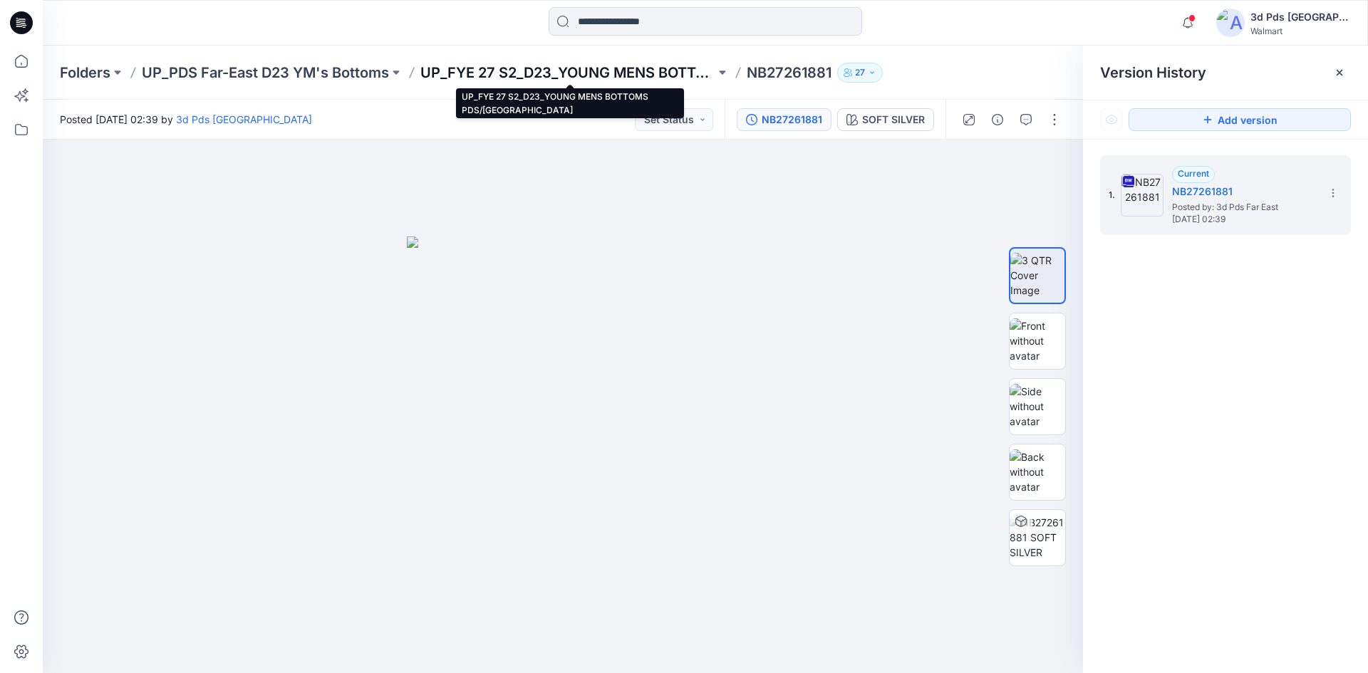
click at [509, 73] on p "UP_FYE 27 S2_D23_YOUNG MENS BOTTOMS PDS/[GEOGRAPHIC_DATA]" at bounding box center [567, 73] width 295 height 20
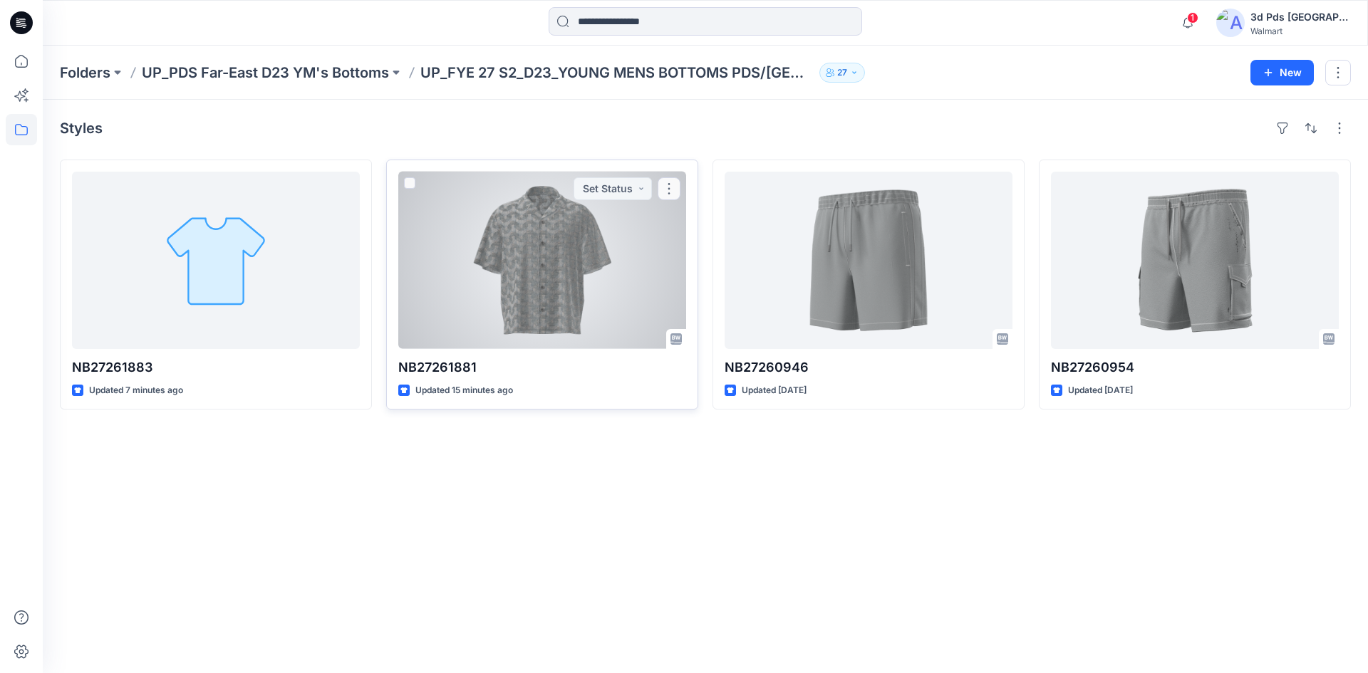
click at [530, 275] on div at bounding box center [542, 260] width 288 height 177
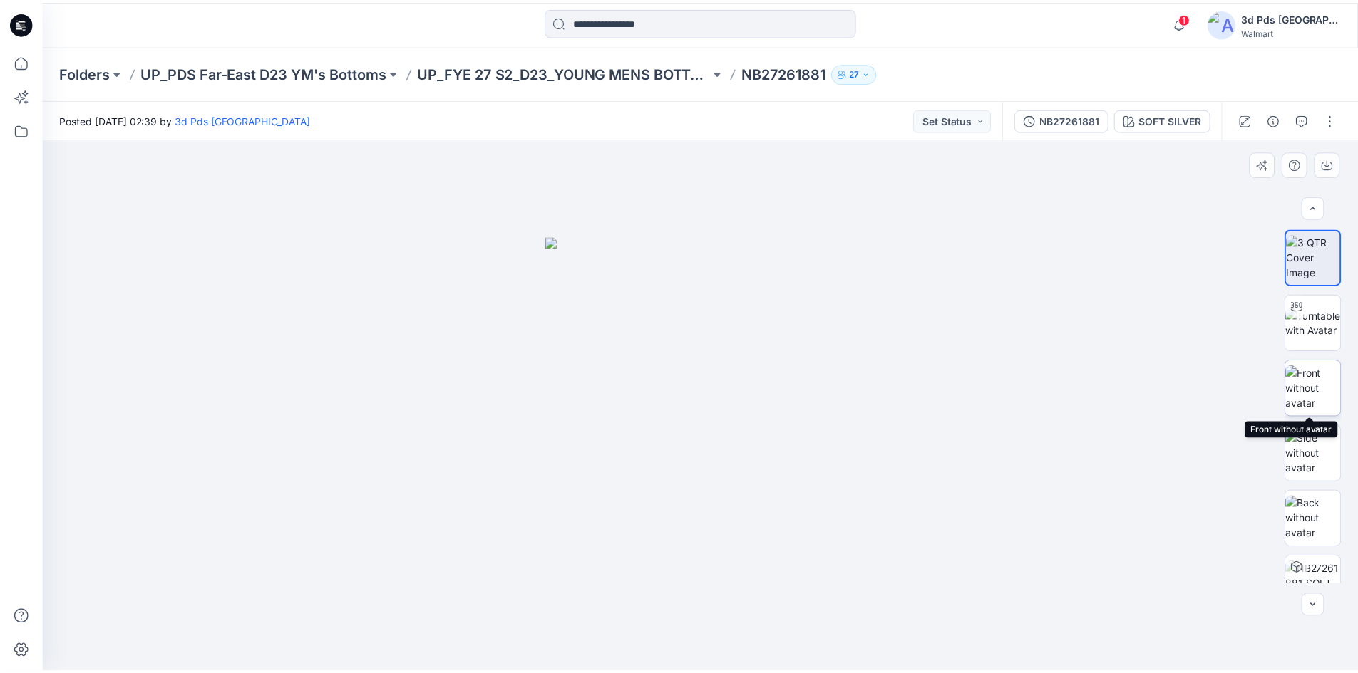
scroll to position [29, 0]
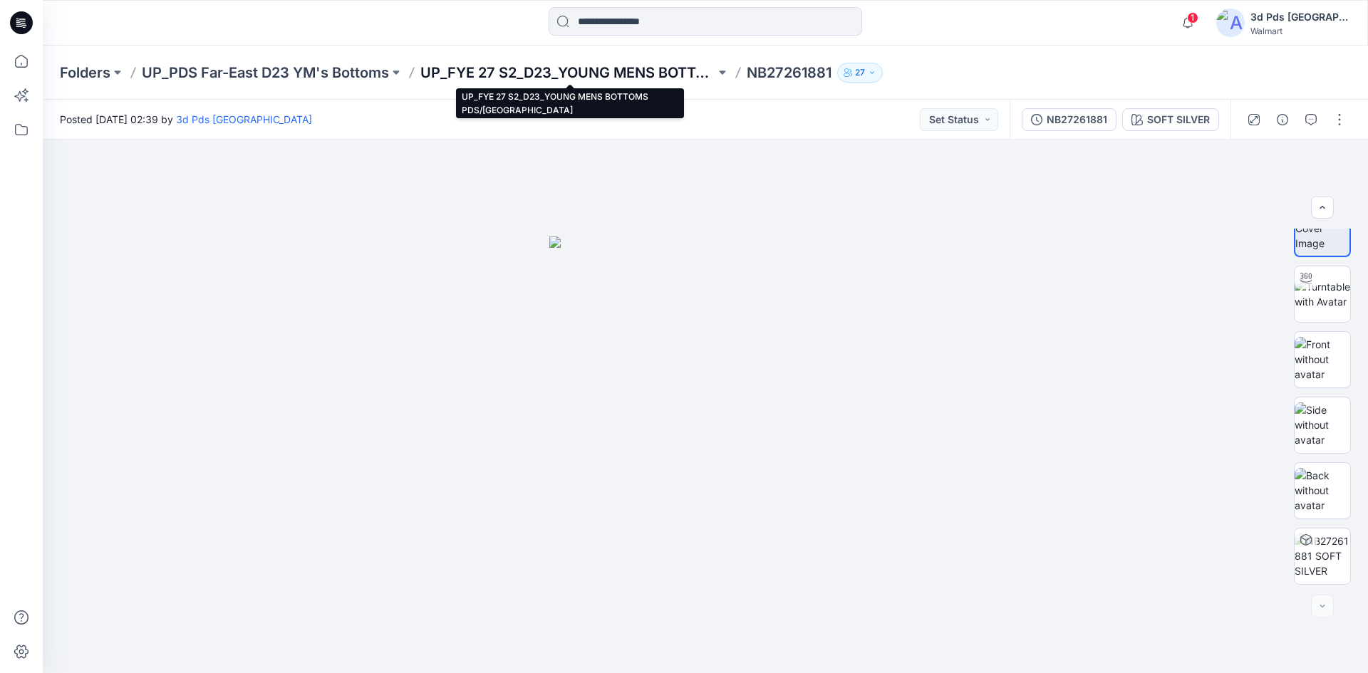
click at [483, 76] on p "UP_FYE 27 S2_D23_YOUNG MENS BOTTOMS PDS/[GEOGRAPHIC_DATA]" at bounding box center [567, 73] width 295 height 20
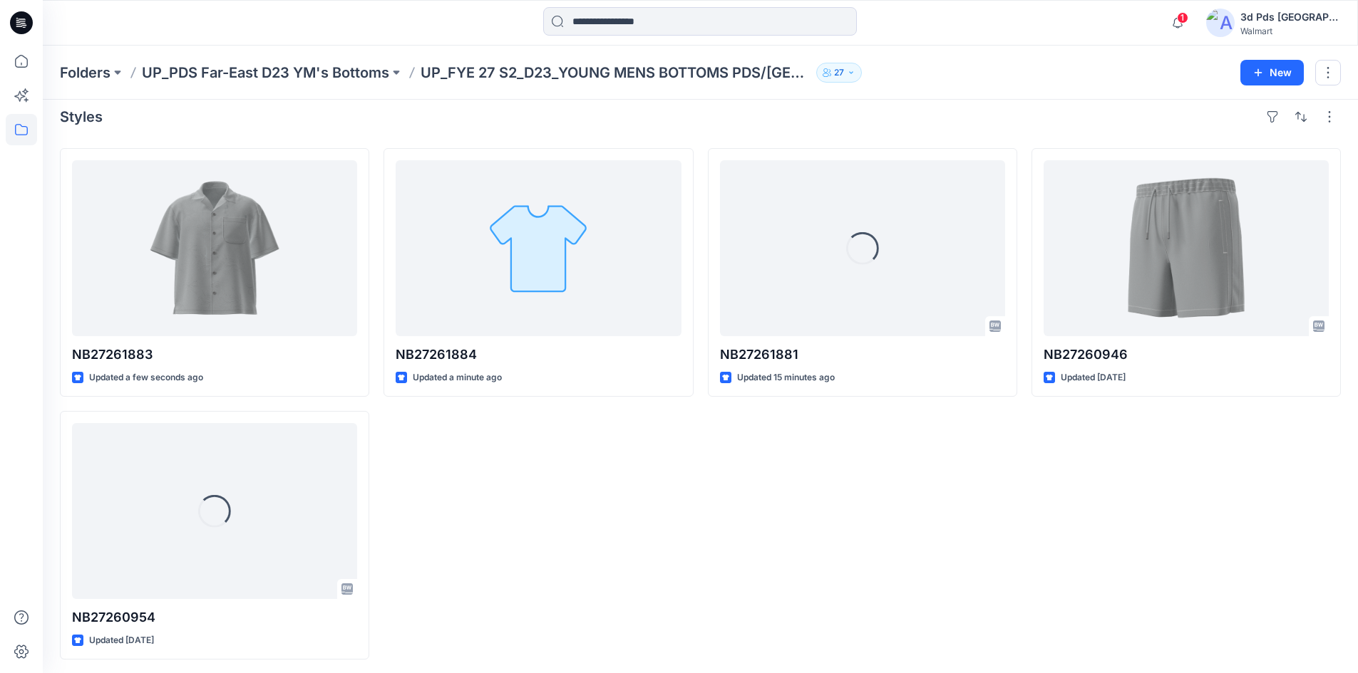
scroll to position [15, 0]
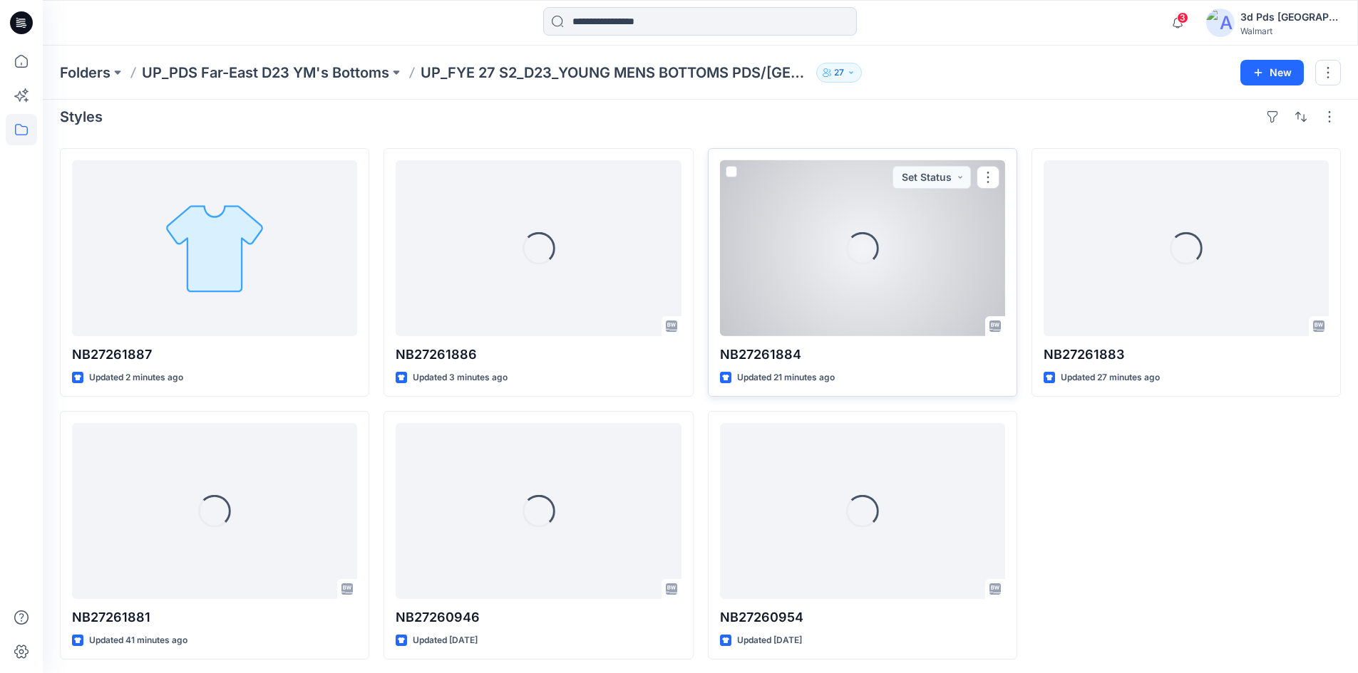
scroll to position [15, 0]
